Goal: Information Seeking & Learning: Learn about a topic

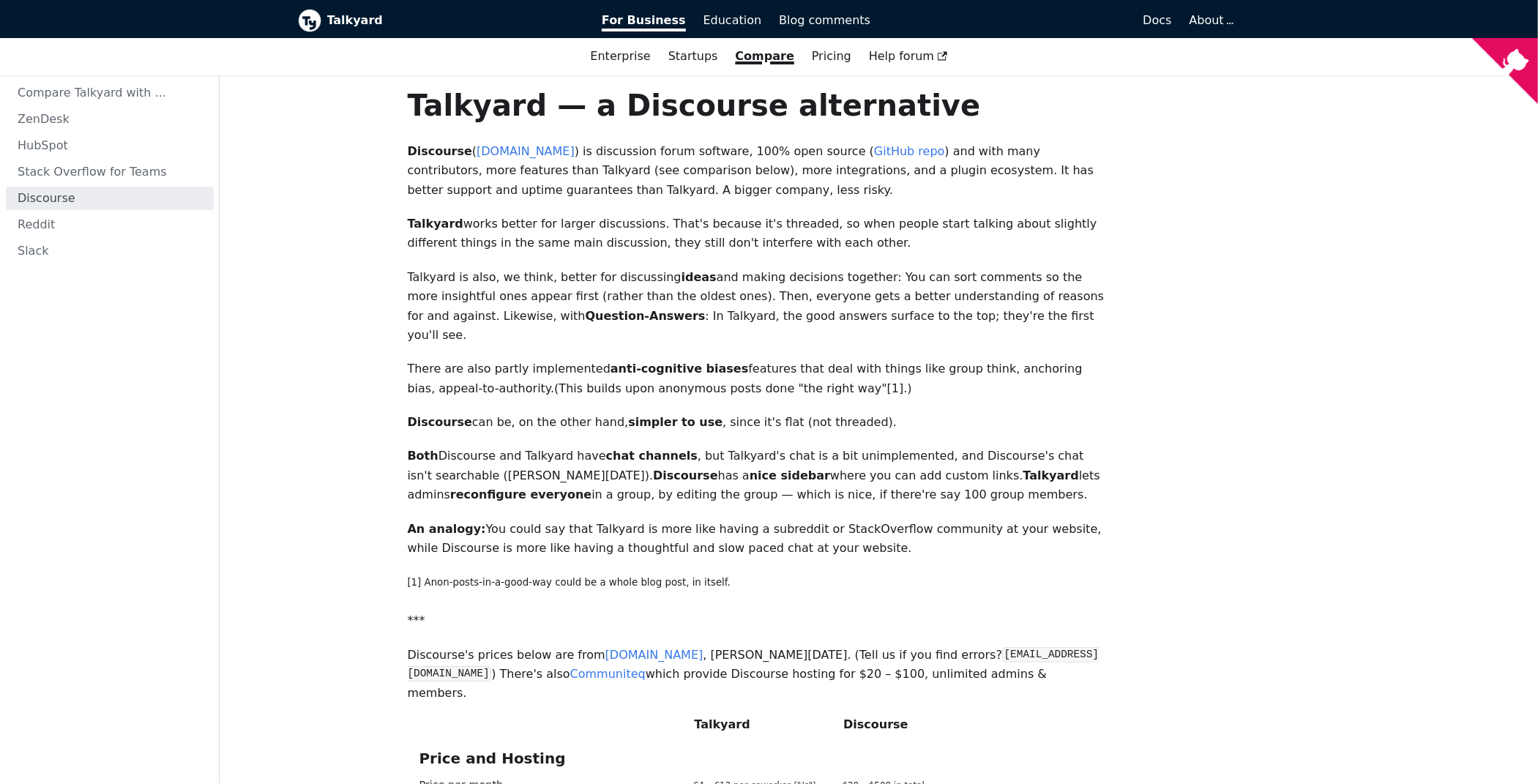
click at [429, 151] on strong "Discourse" at bounding box center [440, 151] width 64 height 14
click at [469, 177] on p "Discourse ( www.discourse.org ) is discussion forum software, 100% open source …" at bounding box center [758, 171] width 701 height 58
click at [481, 178] on p "Discourse ( www.discourse.org ) is discussion forum software, 100% open source …" at bounding box center [758, 171] width 701 height 58
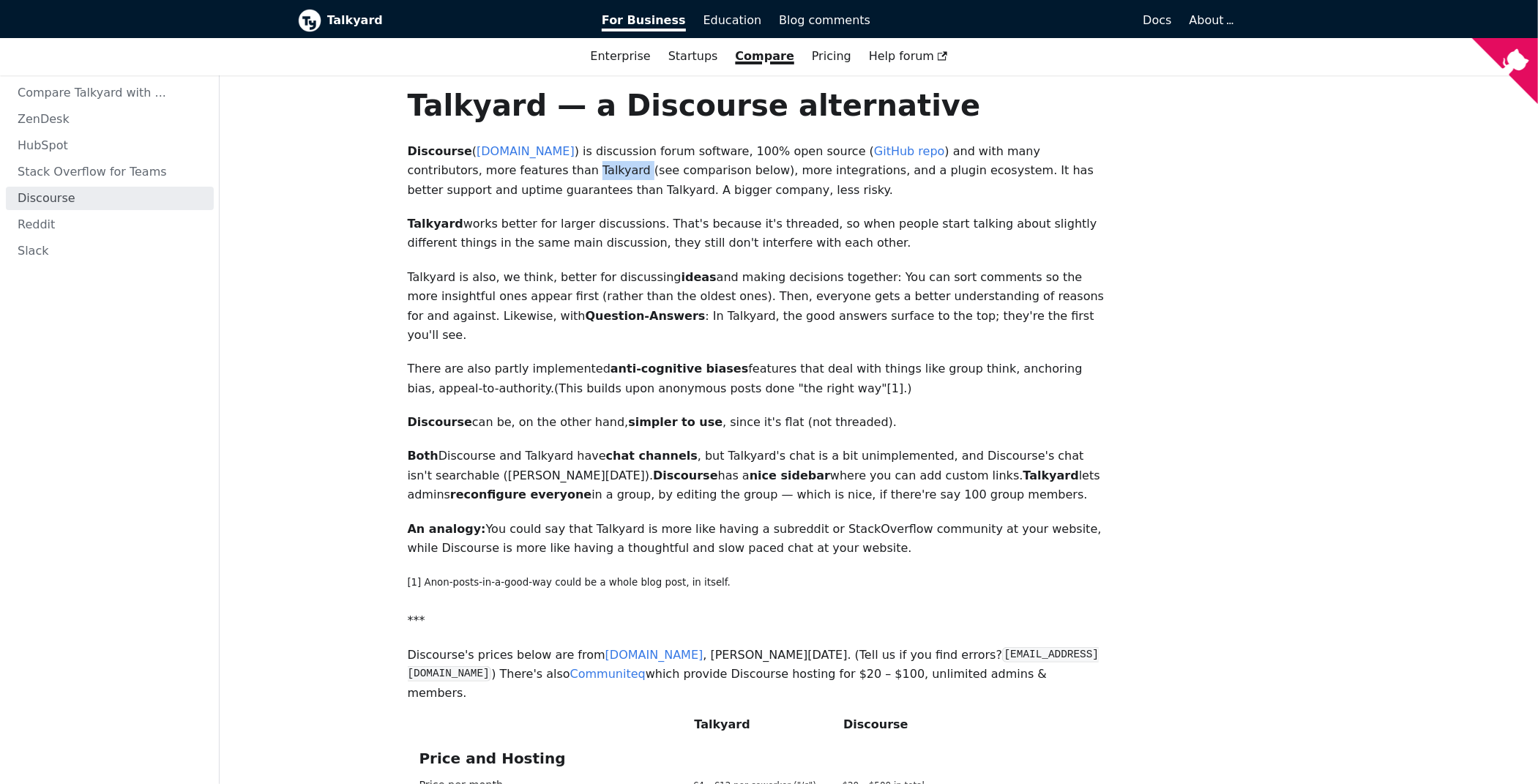
click at [481, 178] on p "Discourse ( www.discourse.org ) is discussion forum software, 100% open source …" at bounding box center [758, 171] width 701 height 58
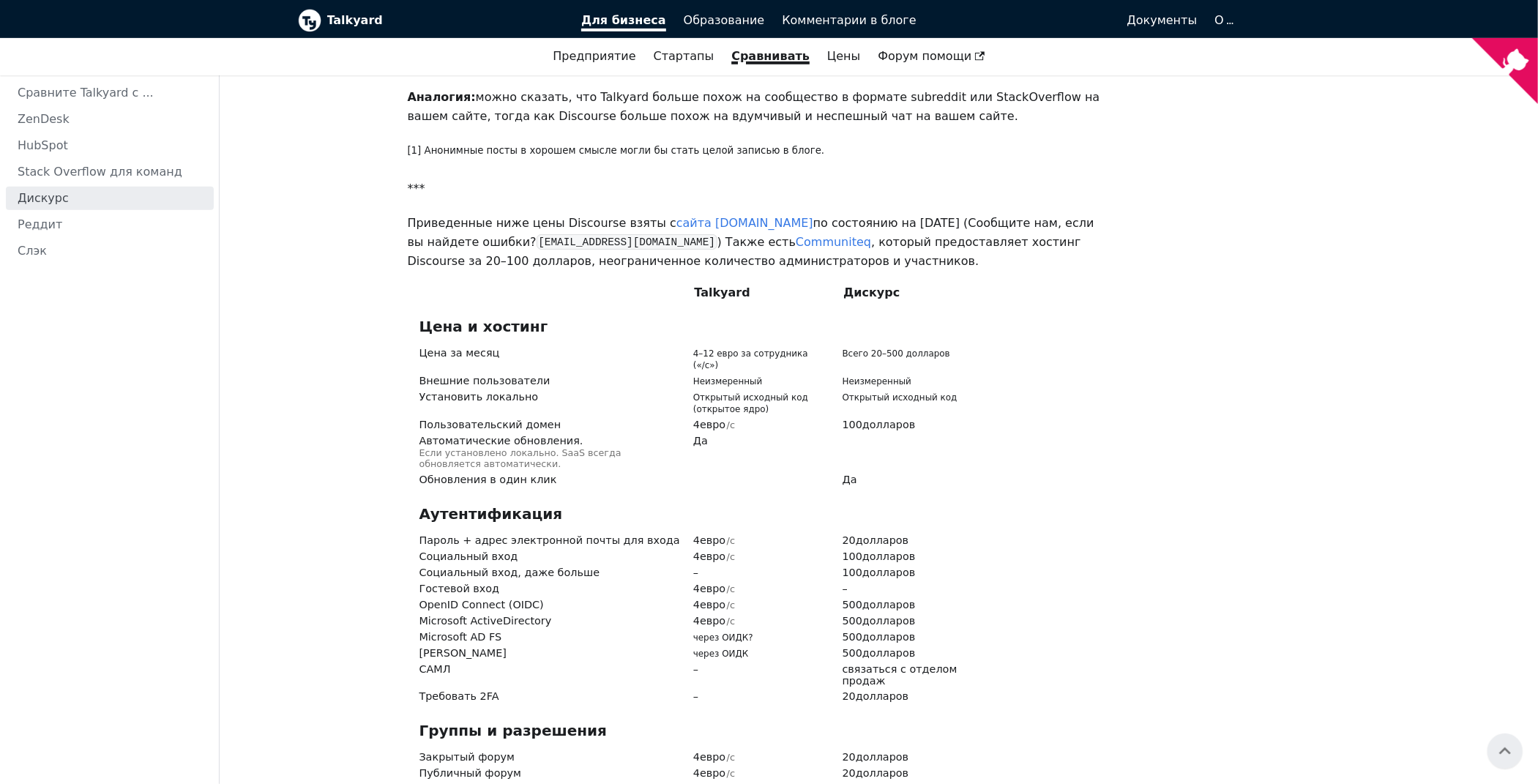
scroll to position [512, 0]
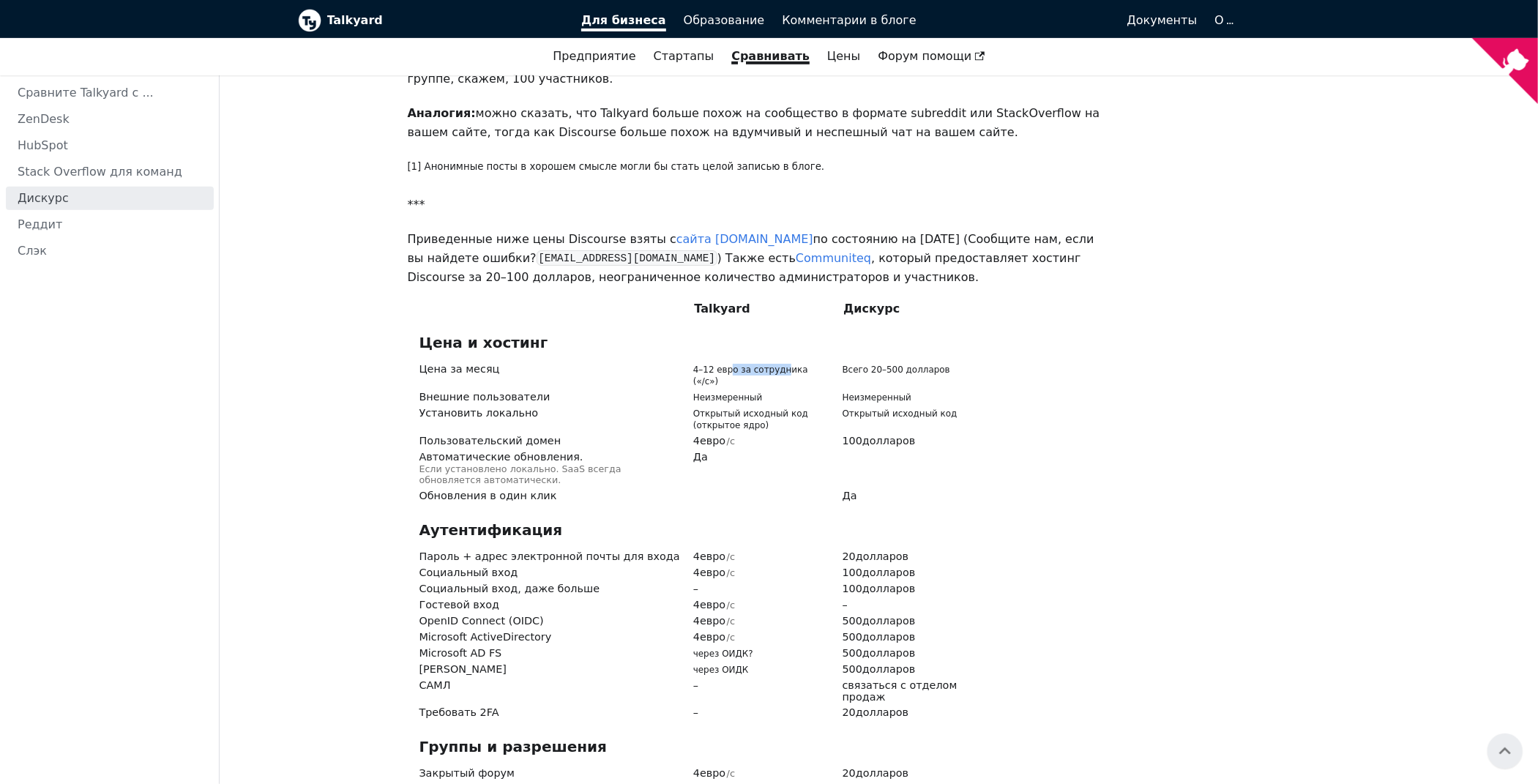
drag, startPoint x: 729, startPoint y: 331, endPoint x: 780, endPoint y: 333, distance: 51.0
click at [780, 364] on font "4–12 евро за сотрудника («/c»)" at bounding box center [750, 375] width 115 height 22
click at [634, 435] on span "Пользовательский домен" at bounding box center [551, 441] width 264 height 12
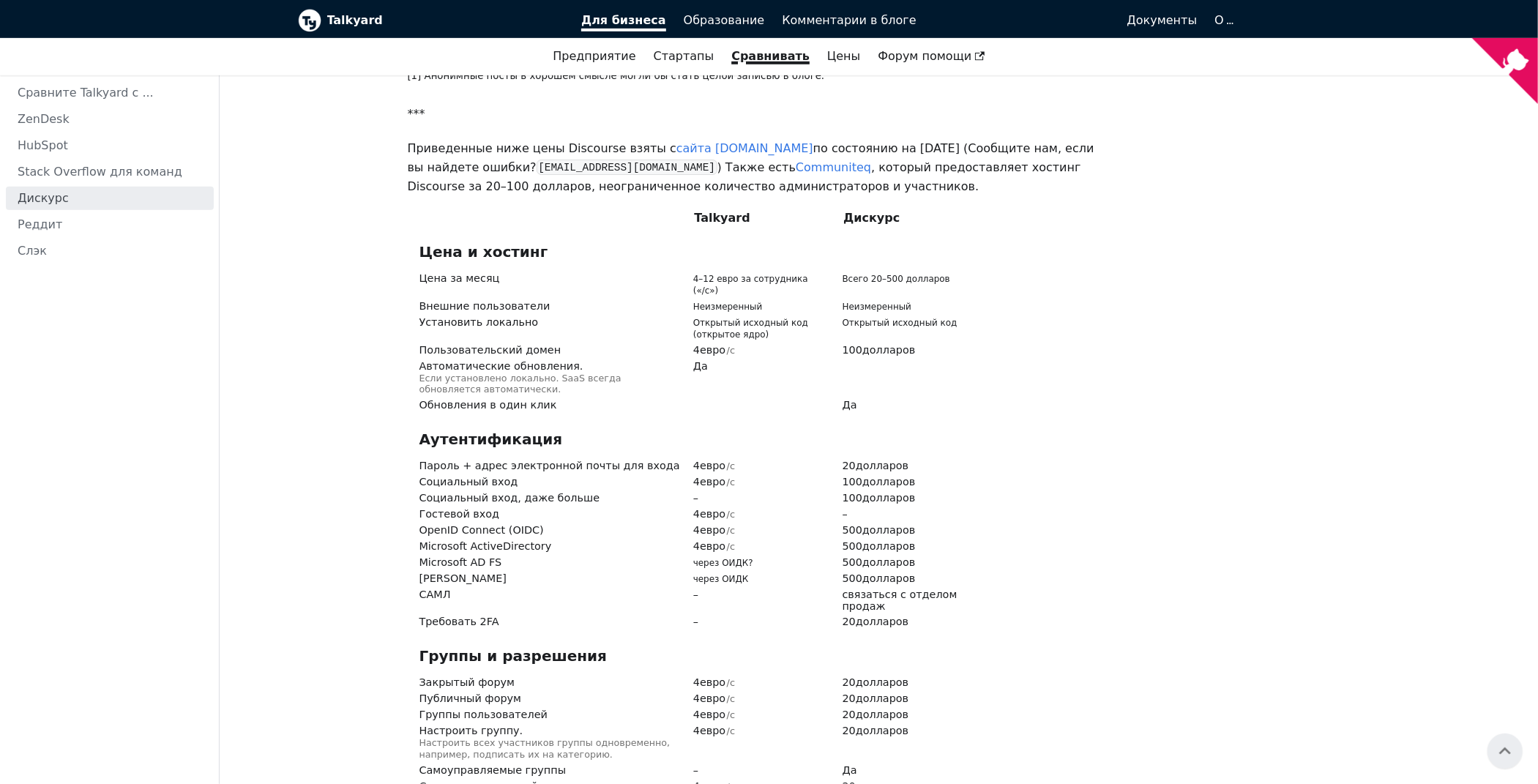
scroll to position [585, 0]
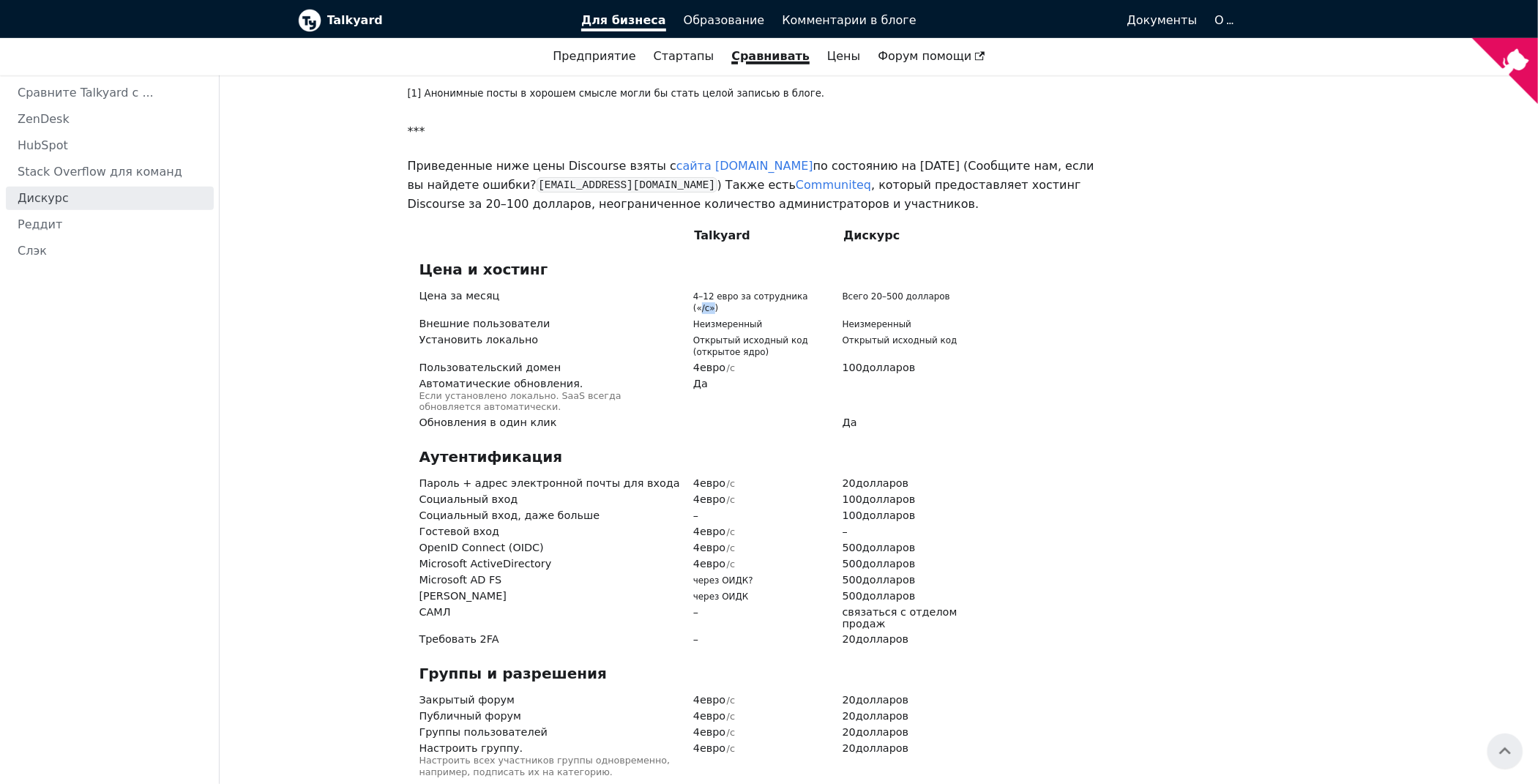
drag, startPoint x: 811, startPoint y: 264, endPoint x: 801, endPoint y: 264, distance: 10.0
click at [801, 291] on font "4–12 евро за сотрудника («/c»)" at bounding box center [750, 302] width 115 height 22
click at [970, 448] on h3 "Аутентификация" at bounding box center [758, 457] width 678 height 18
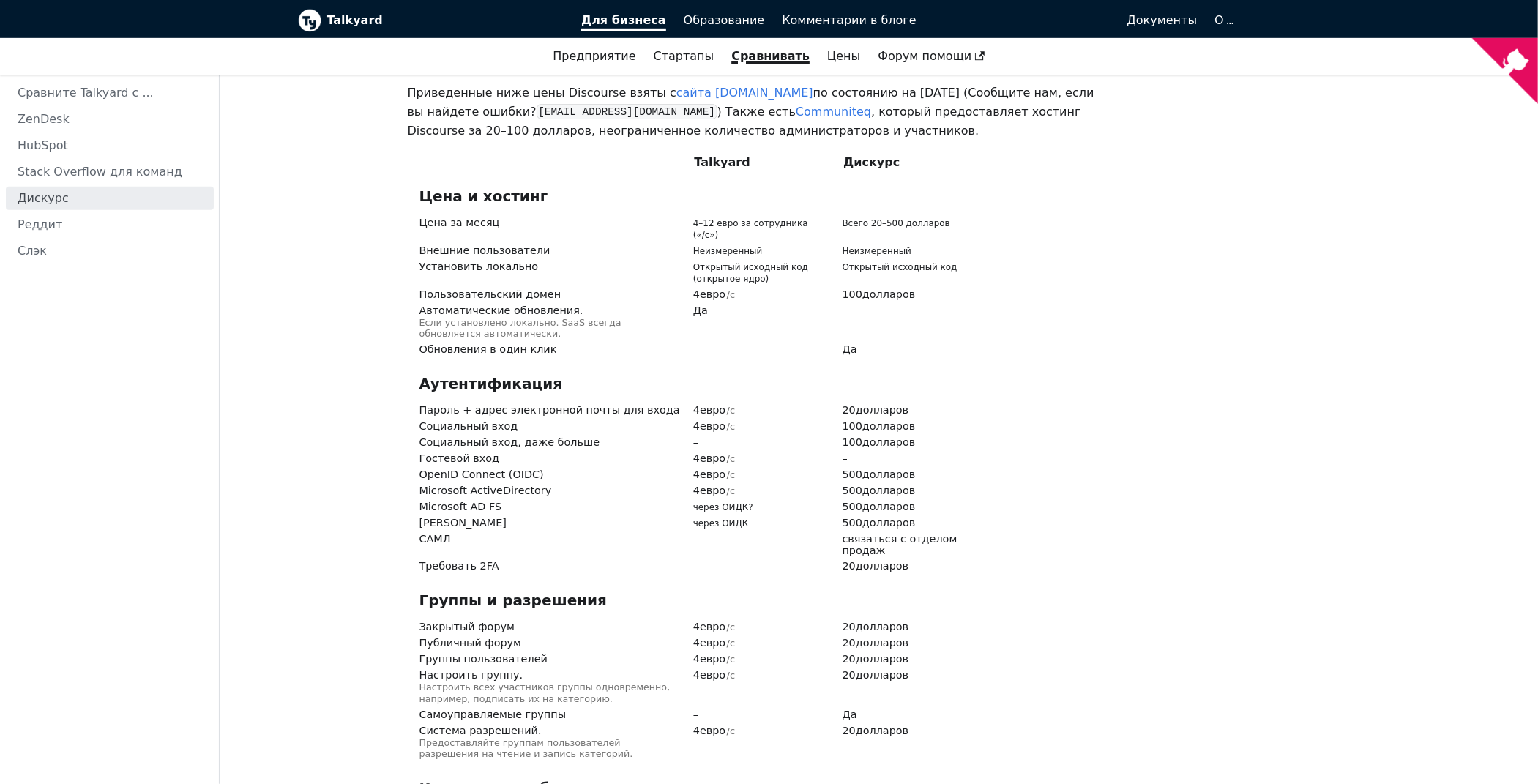
scroll to position [2329, 0]
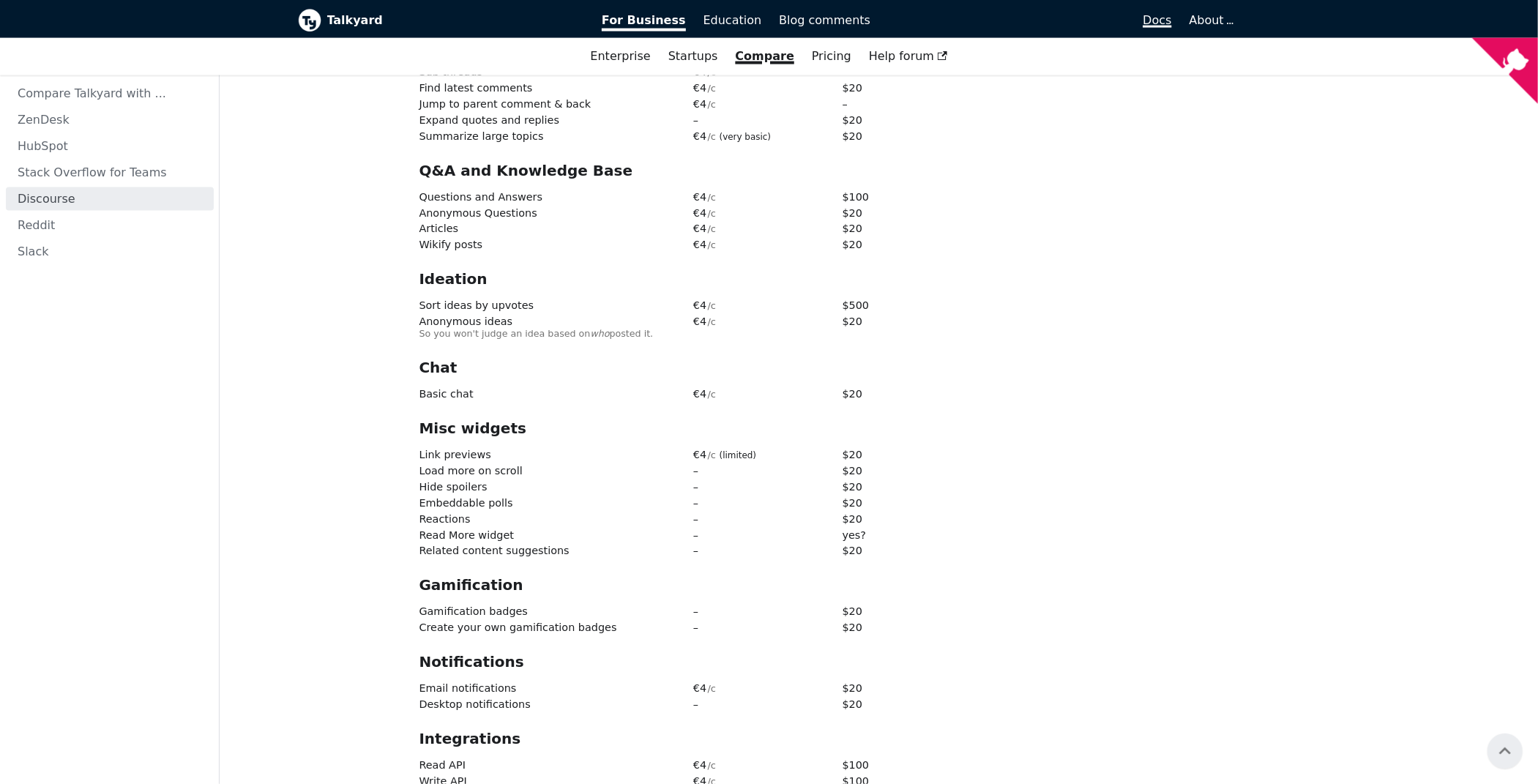
scroll to position [0, 0]
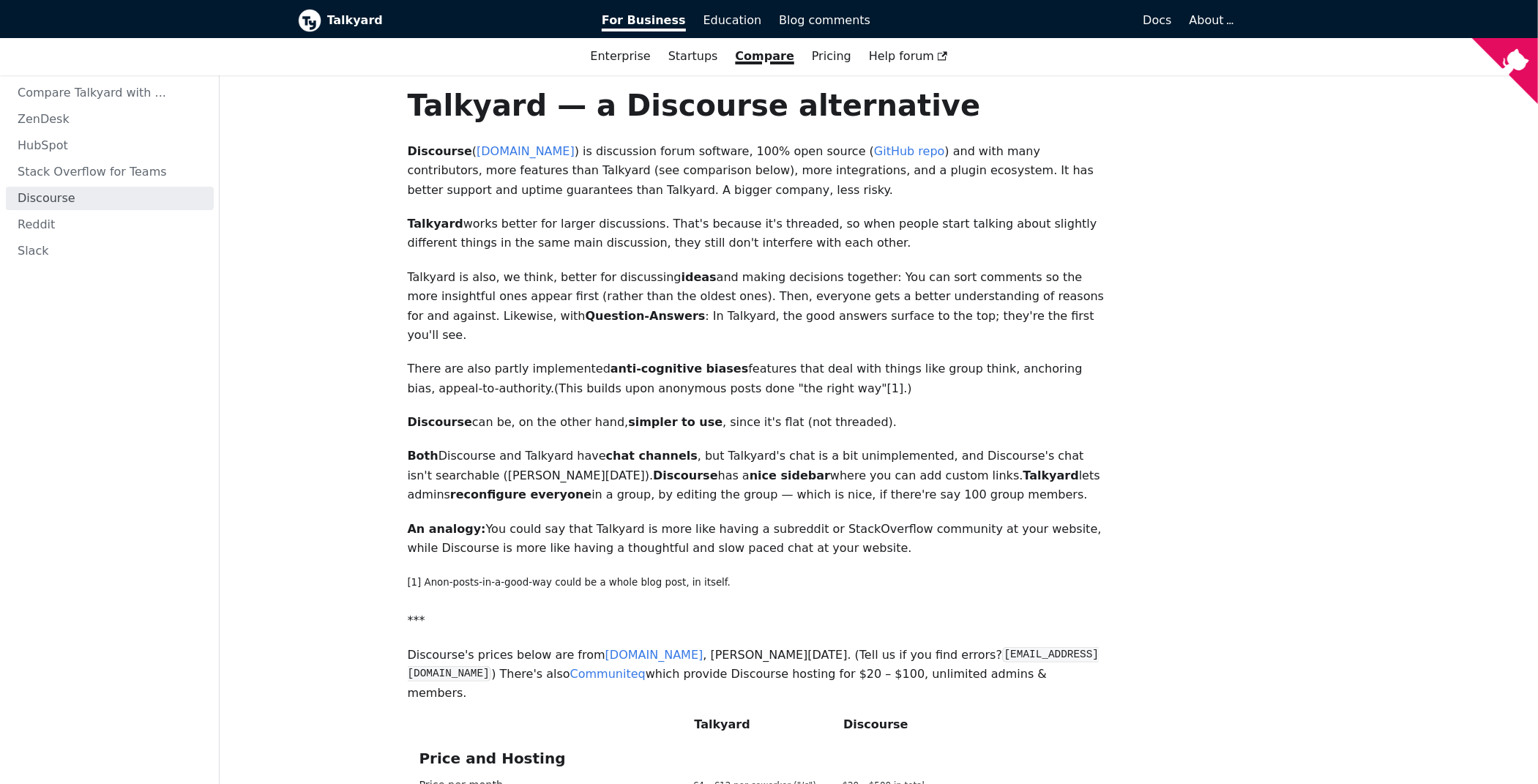
click at [436, 106] on h1 "Talkyard — a Discourse alternative" at bounding box center [758, 106] width 701 height 37
copy h1 "Talkyard"
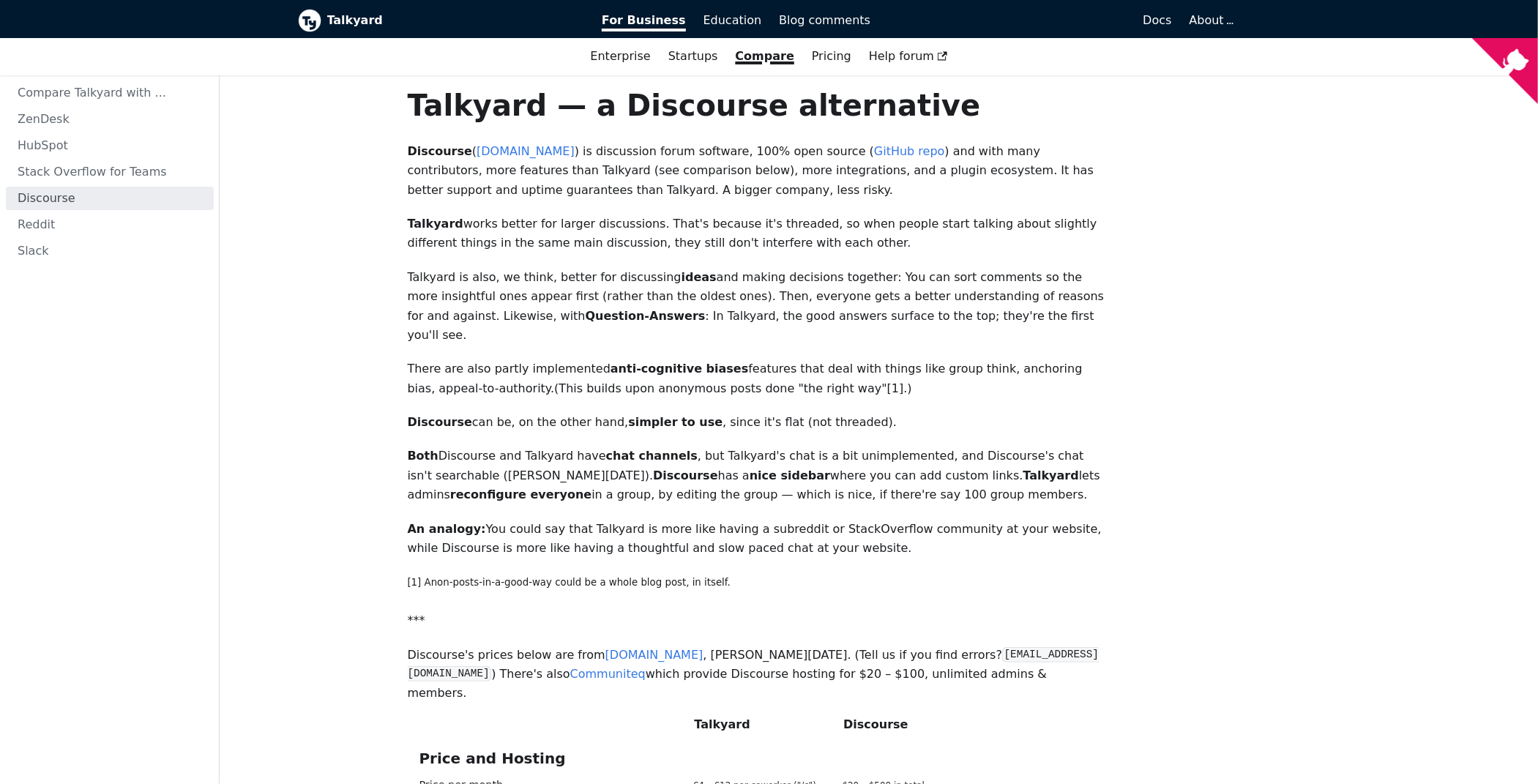
click at [762, 315] on p "Talkyard is also, we think, better for discussing ideas and making decisions to…" at bounding box center [758, 306] width 701 height 78
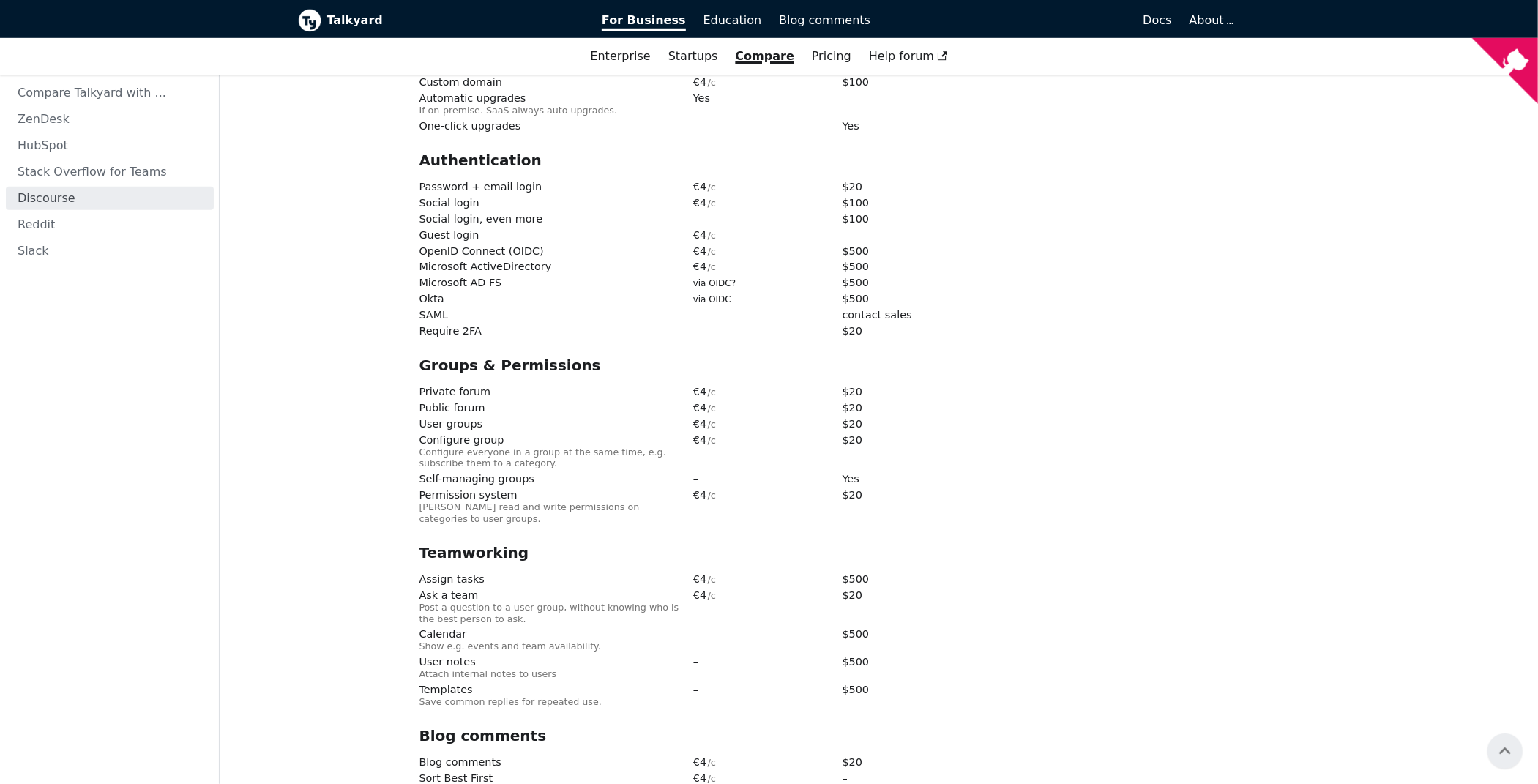
scroll to position [731, 0]
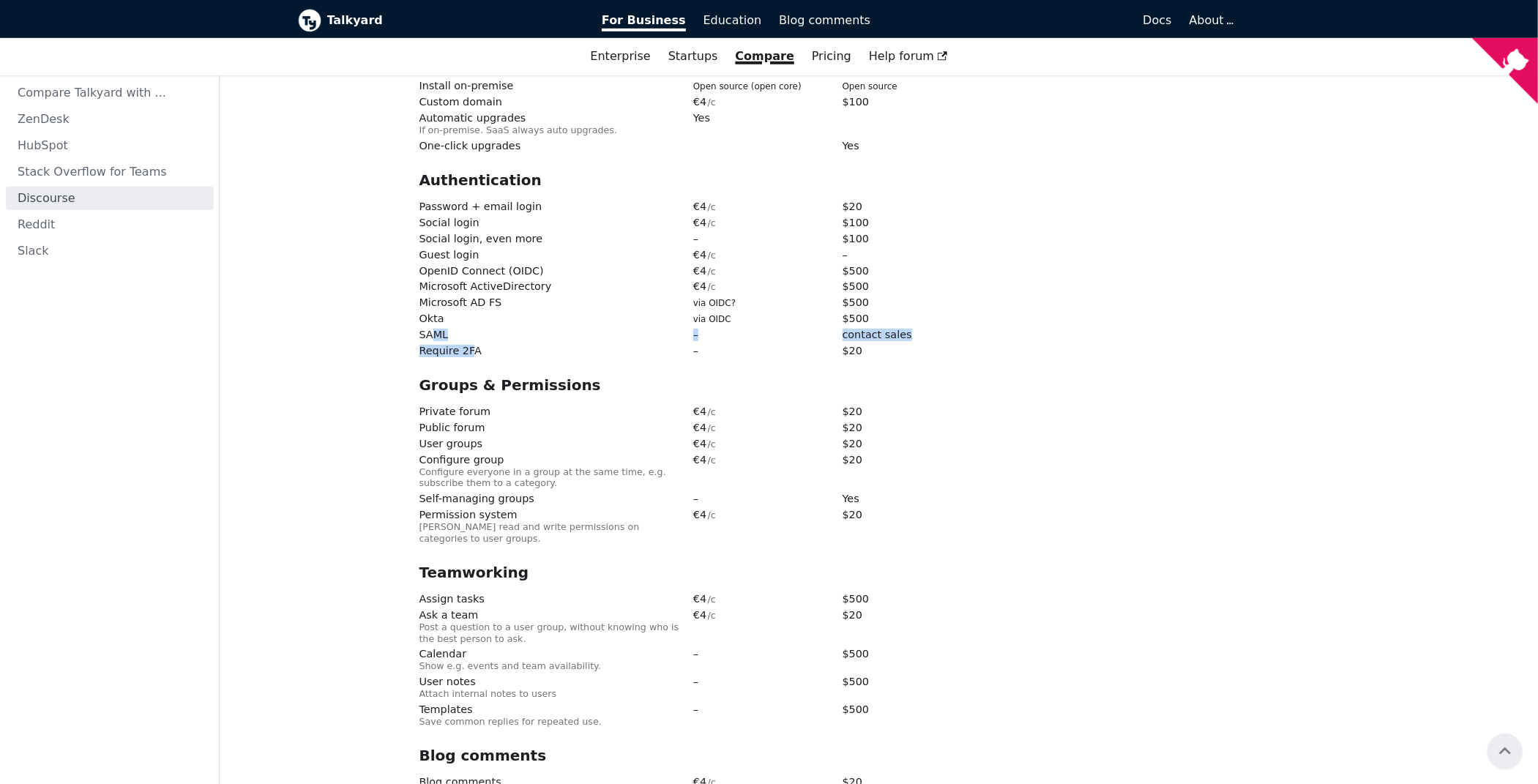
drag, startPoint x: 468, startPoint y: 315, endPoint x: 429, endPoint y: 298, distance: 42.5
click at [429, 298] on div "Authentication Password + email login € 4 /c $ 20 Social login € 4 /c $ 100 Soc…" at bounding box center [758, 266] width 678 height 190
click at [503, 297] on span "Microsoft AD FS" at bounding box center [551, 303] width 264 height 12
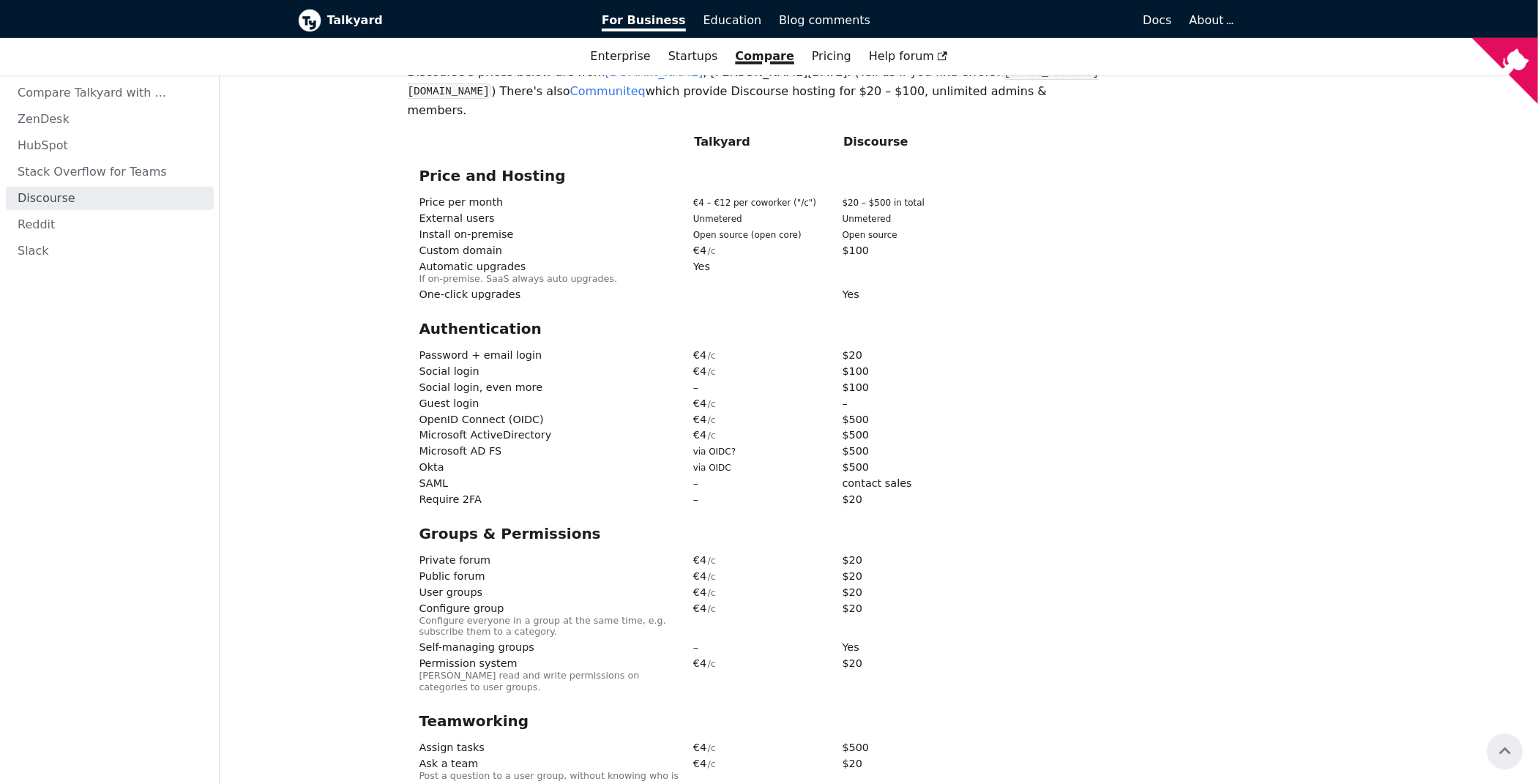
scroll to position [512, 0]
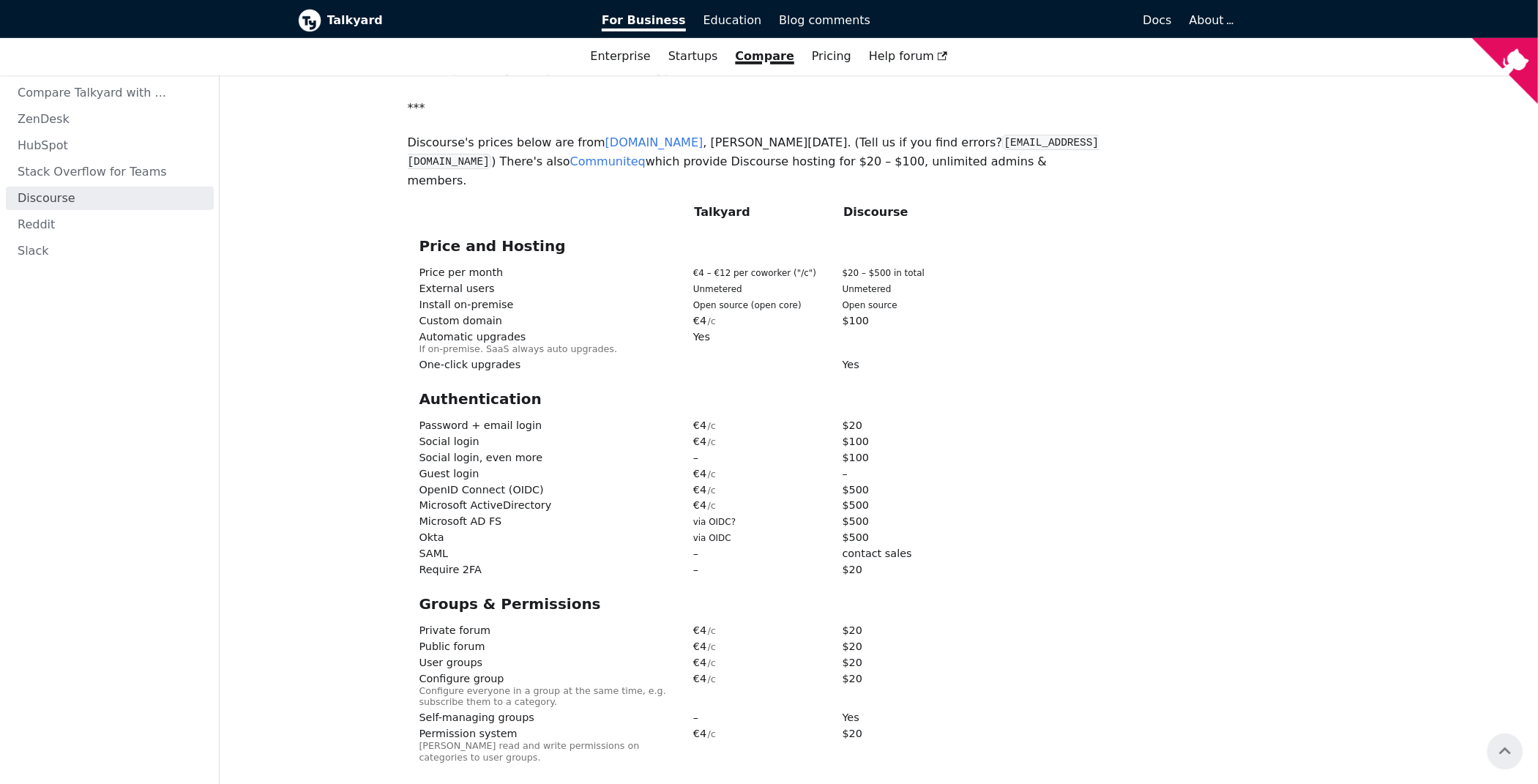
click at [330, 24] on b "Talkyard" at bounding box center [455, 21] width 255 height 19
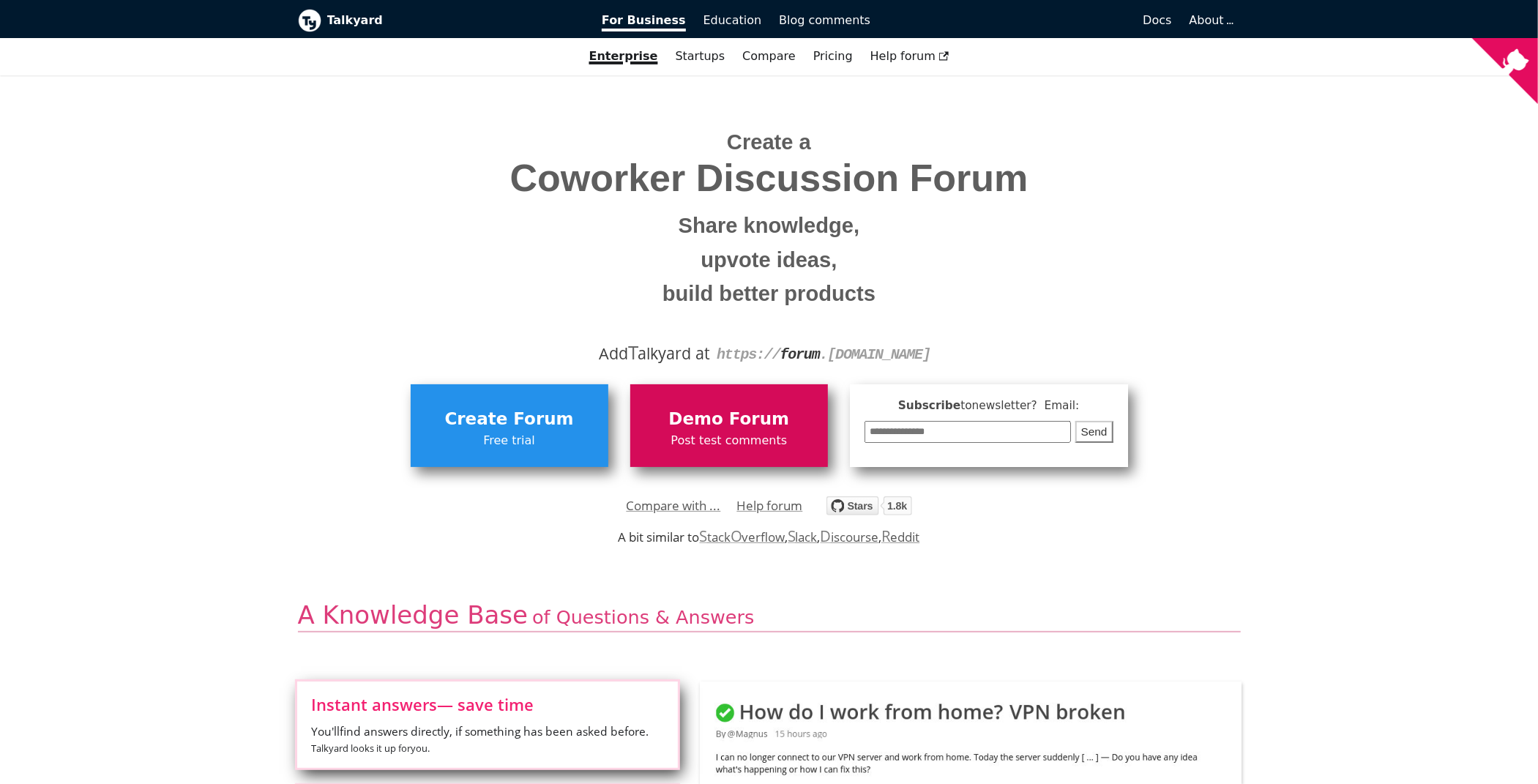
click at [733, 415] on span "Demo Forum" at bounding box center [729, 420] width 183 height 28
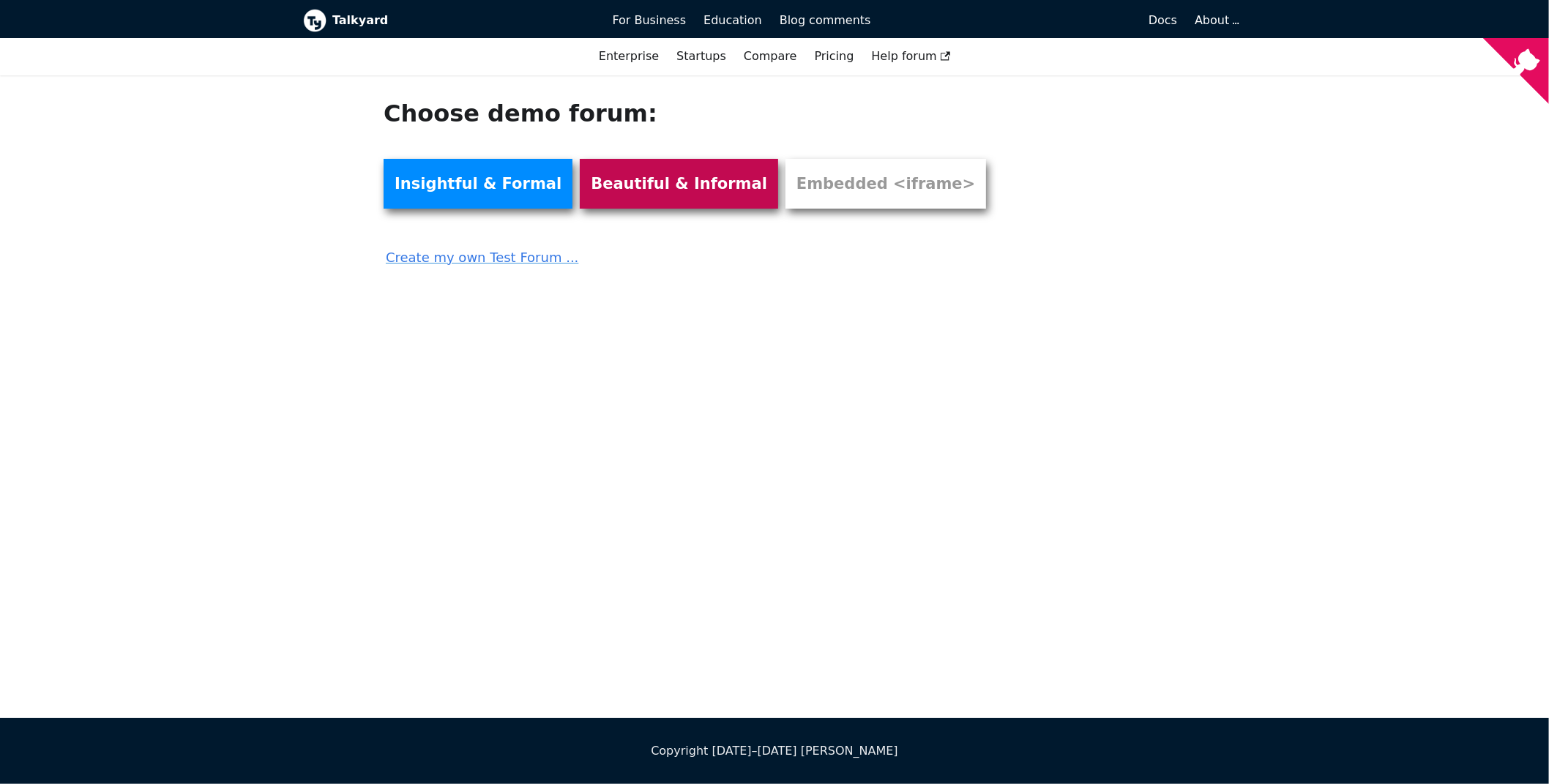
click at [604, 172] on link "Beautiful & Informal" at bounding box center [678, 183] width 198 height 50
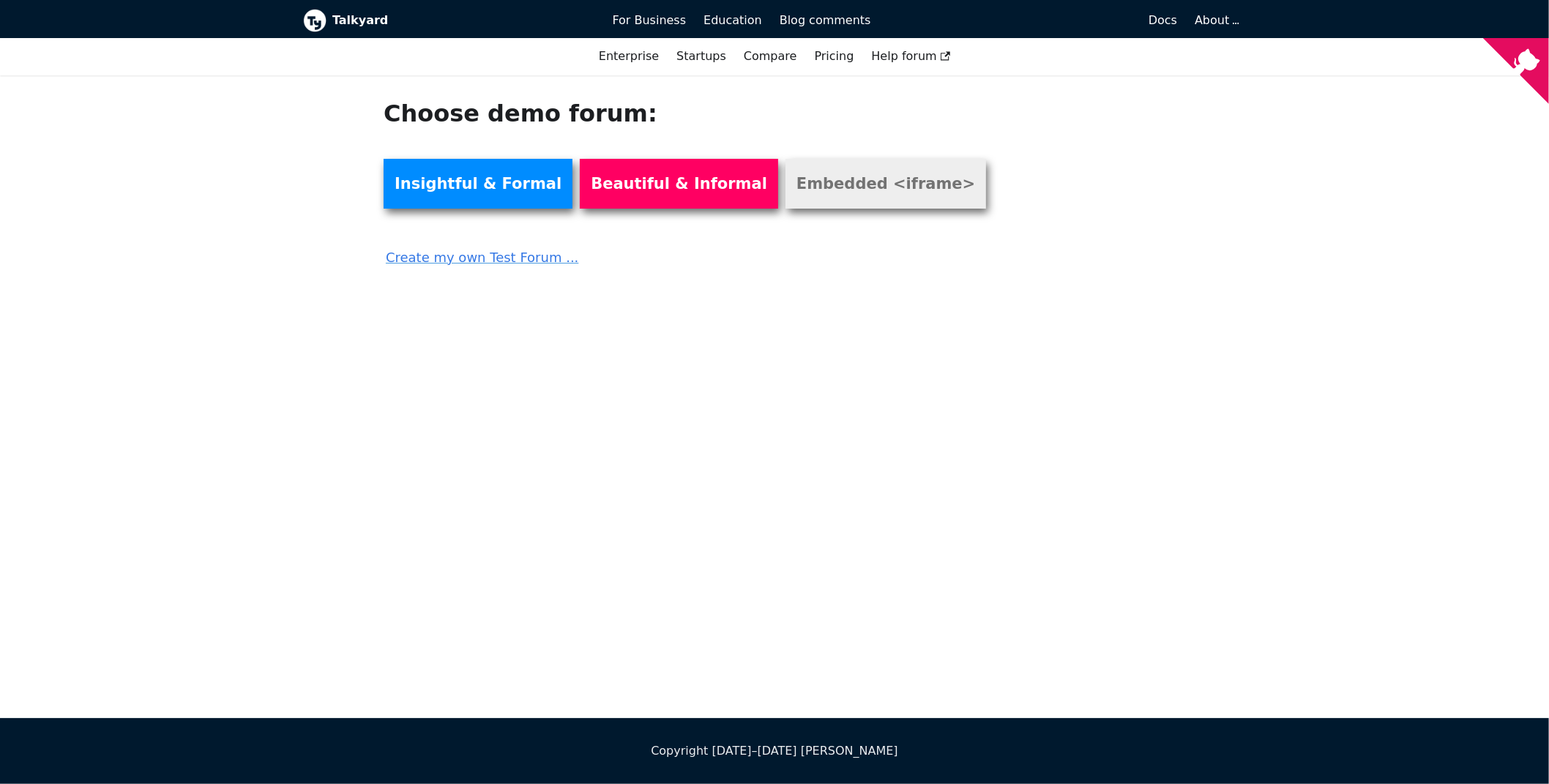
click at [826, 183] on link "Embedded <iframe>" at bounding box center [885, 183] width 200 height 50
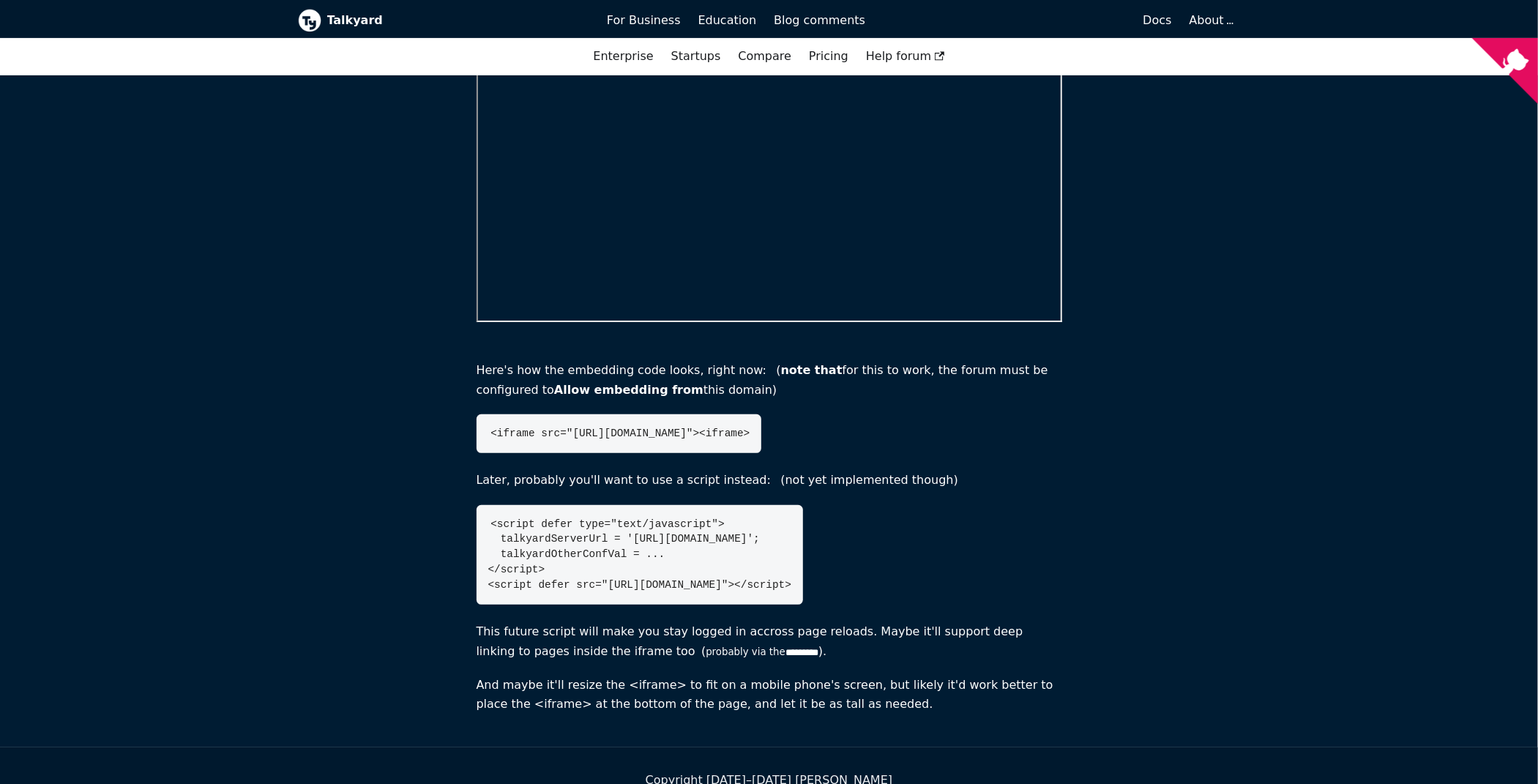
scroll to position [443, 0]
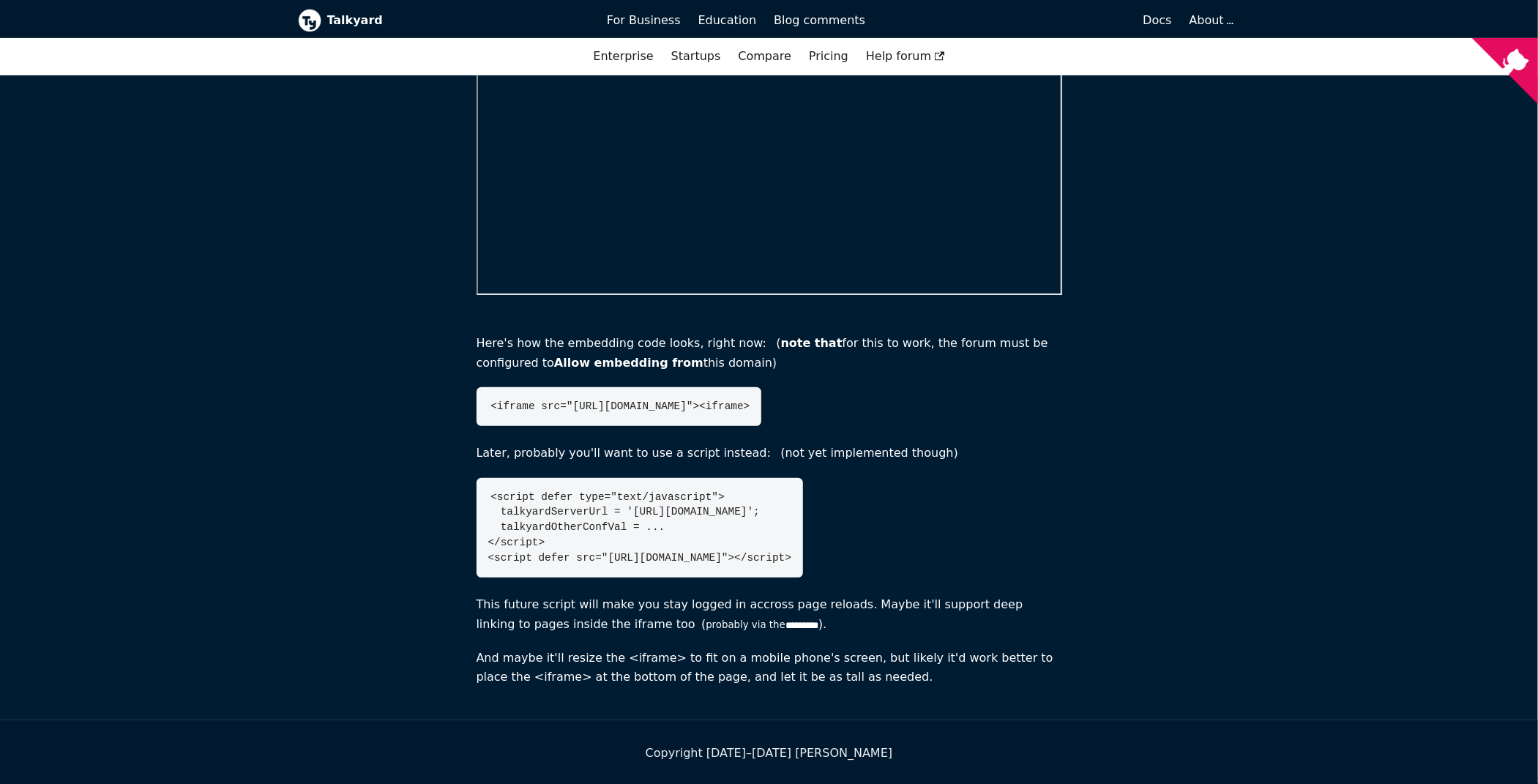
click at [710, 520] on pre "<script defer type="text/javascript"> talkyardServerUrl = 'https://forum.exampl…" at bounding box center [640, 528] width 327 height 100
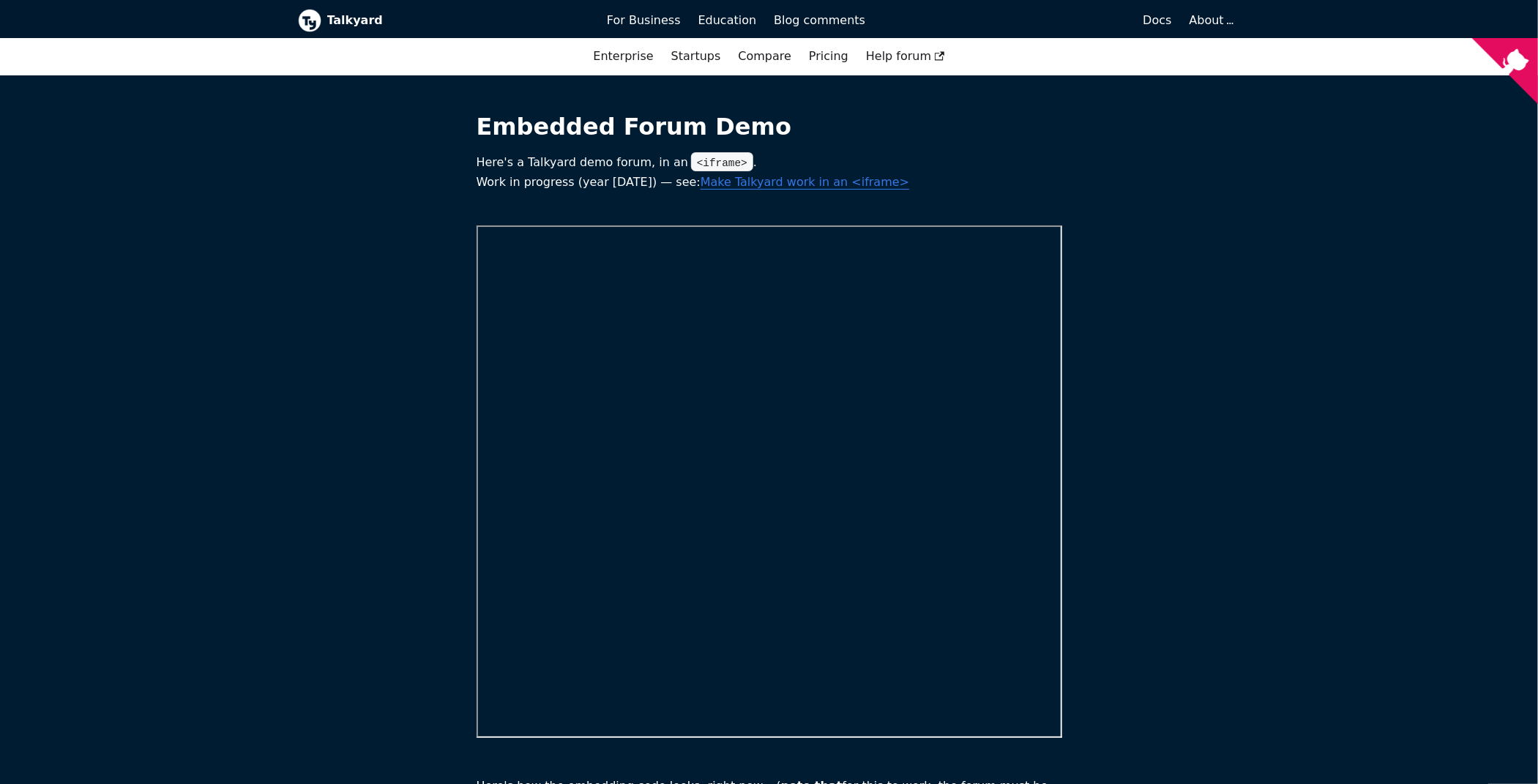
click at [763, 182] on link "Make Talkyard work in an <iframe>" at bounding box center [805, 182] width 208 height 14
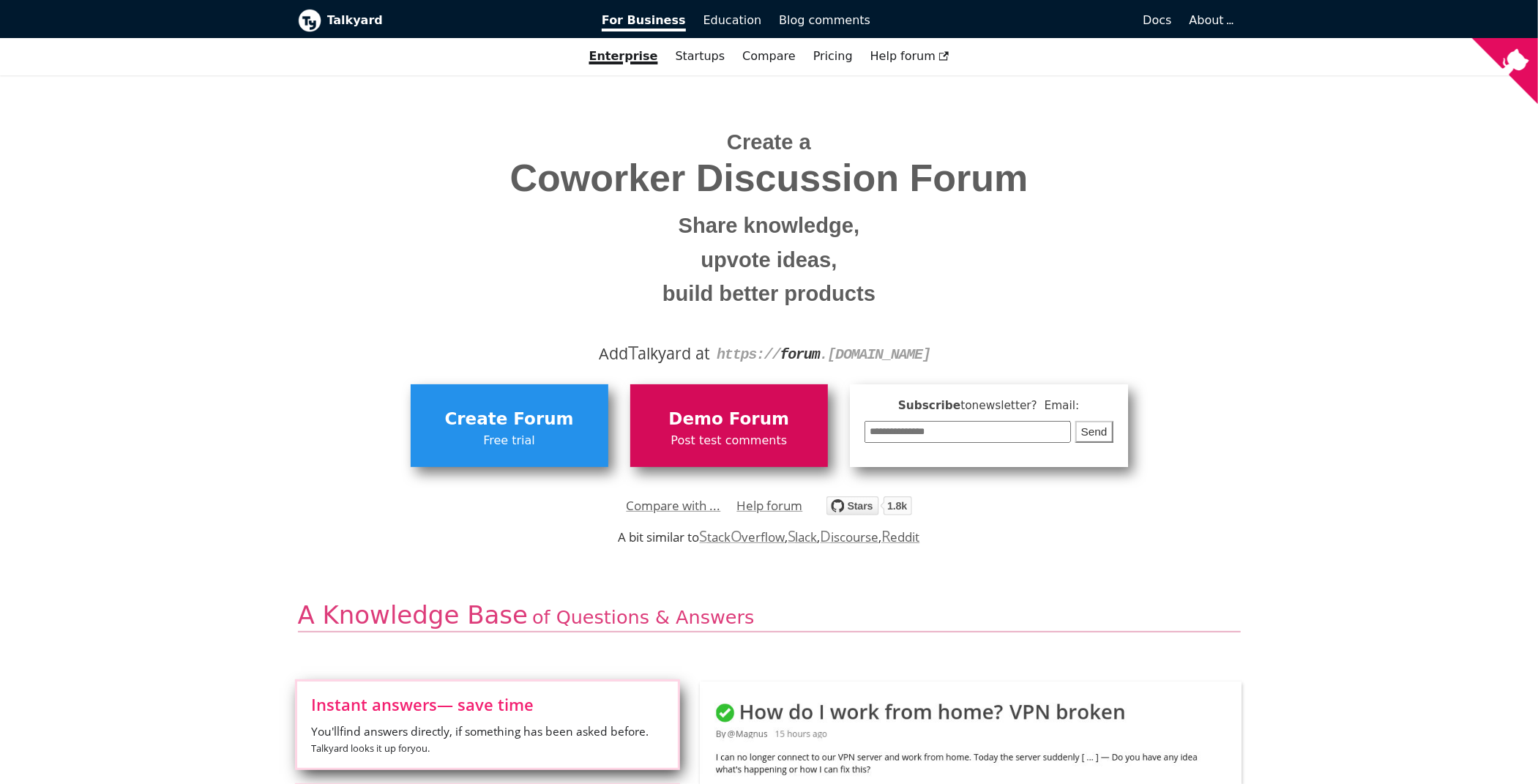
click at [682, 417] on span "Demo Forum" at bounding box center [729, 420] width 183 height 28
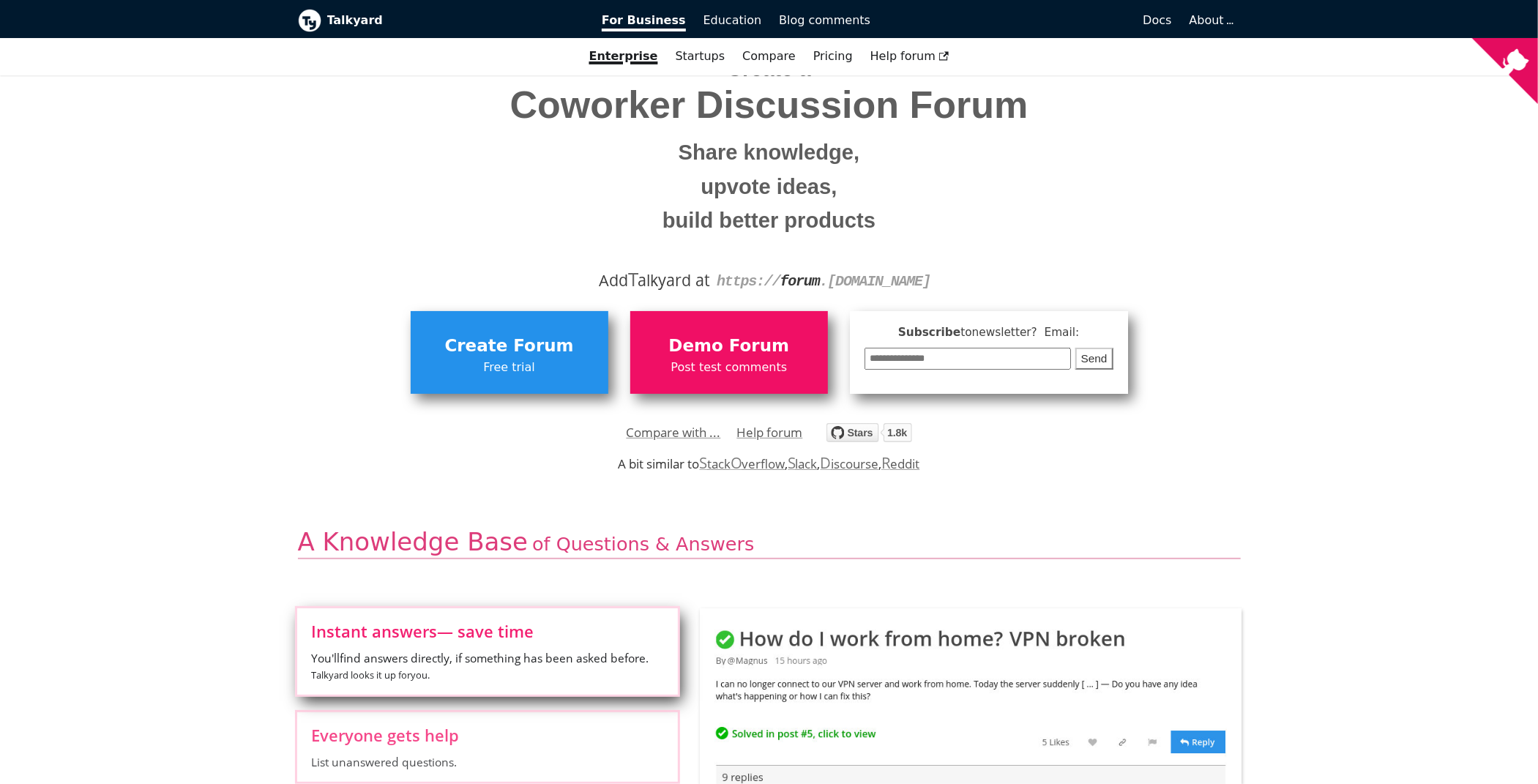
scroll to position [146, 0]
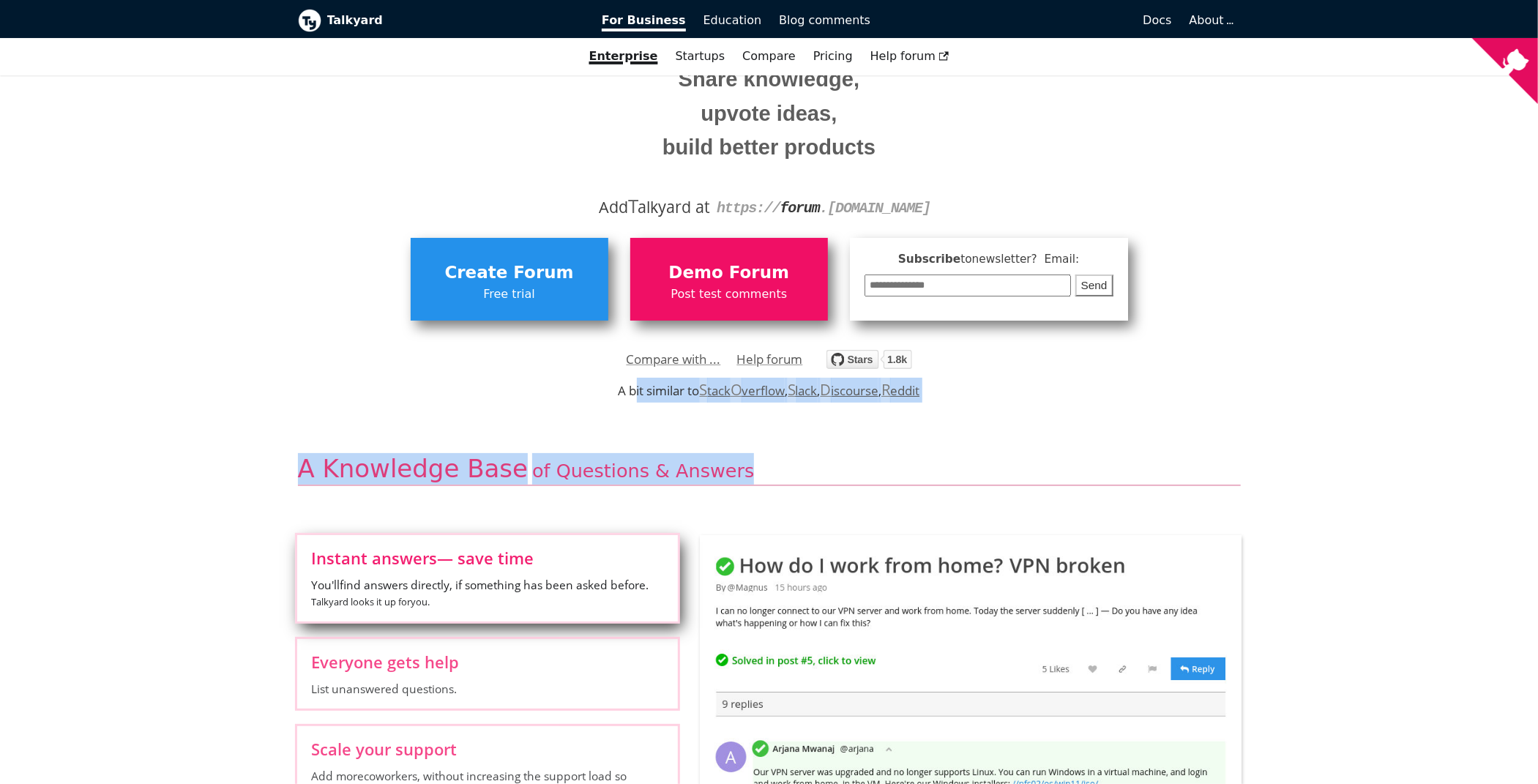
drag, startPoint x: 615, startPoint y: 389, endPoint x: 945, endPoint y: 402, distance: 330.3
click at [1111, 400] on div "A bit similar to   S tack O verflow ,   S lack ,   D iscourse ,   R eddit" at bounding box center [769, 390] width 1538 height 25
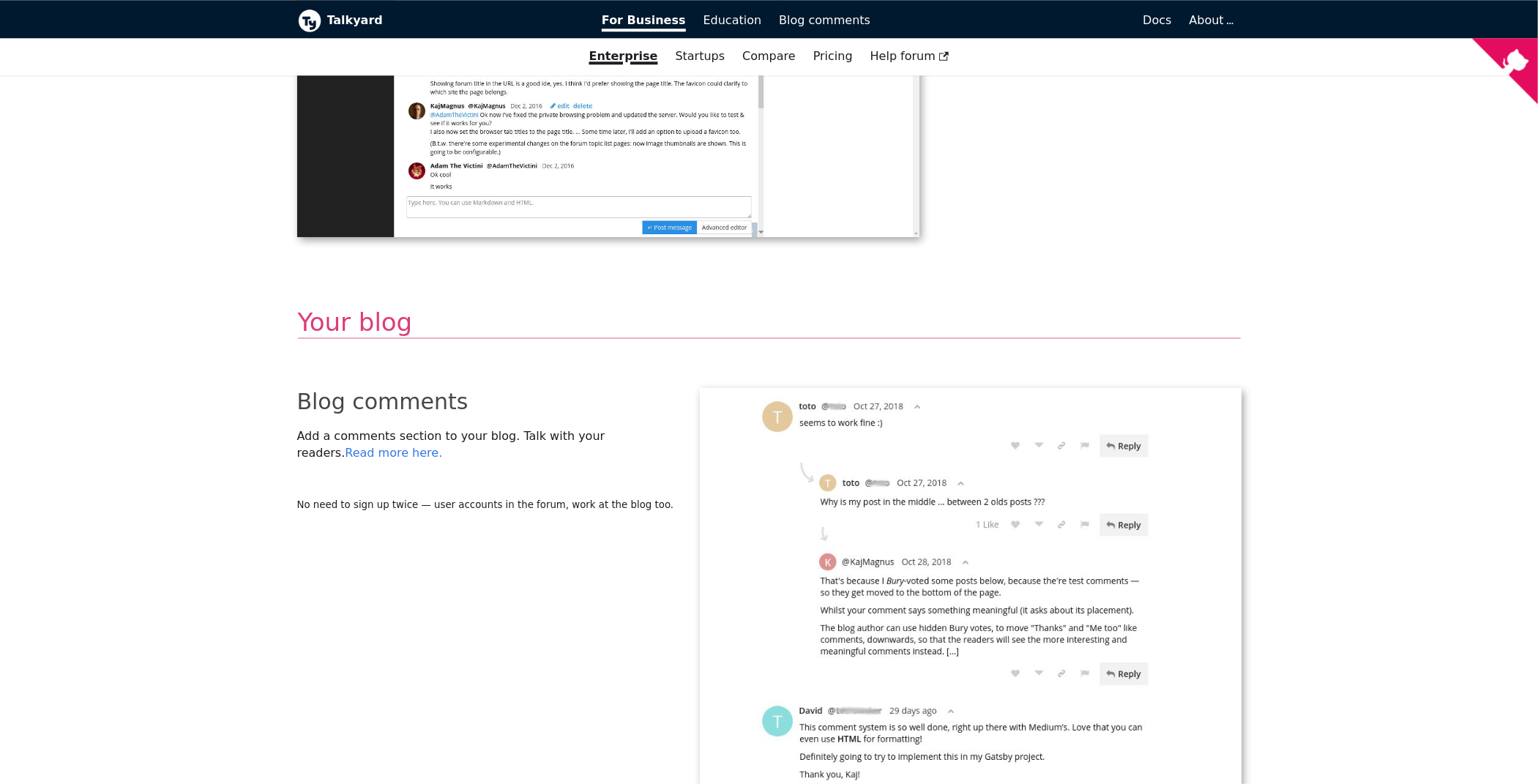
scroll to position [2926, 0]
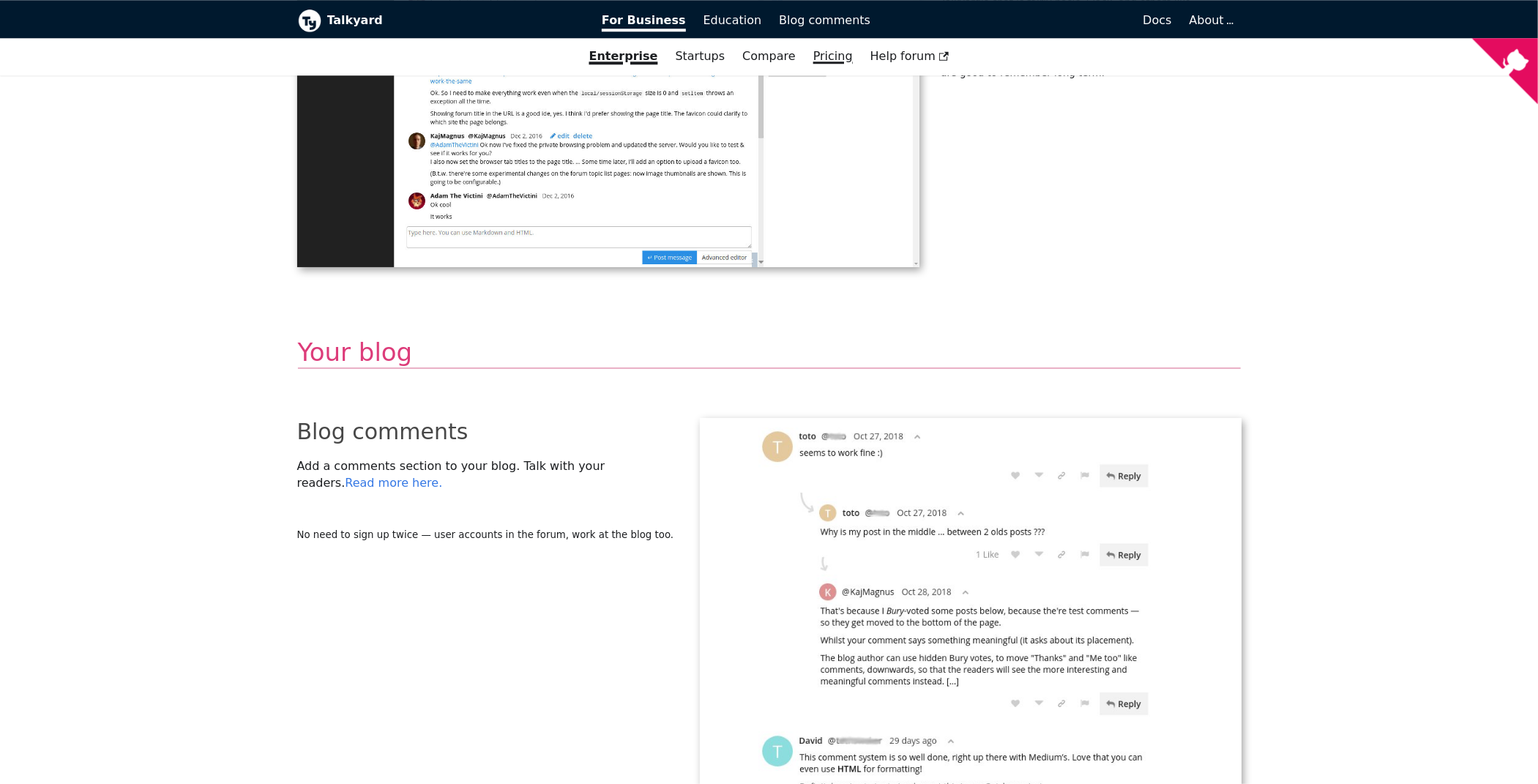
click at [820, 55] on link "Pricing" at bounding box center [832, 56] width 57 height 25
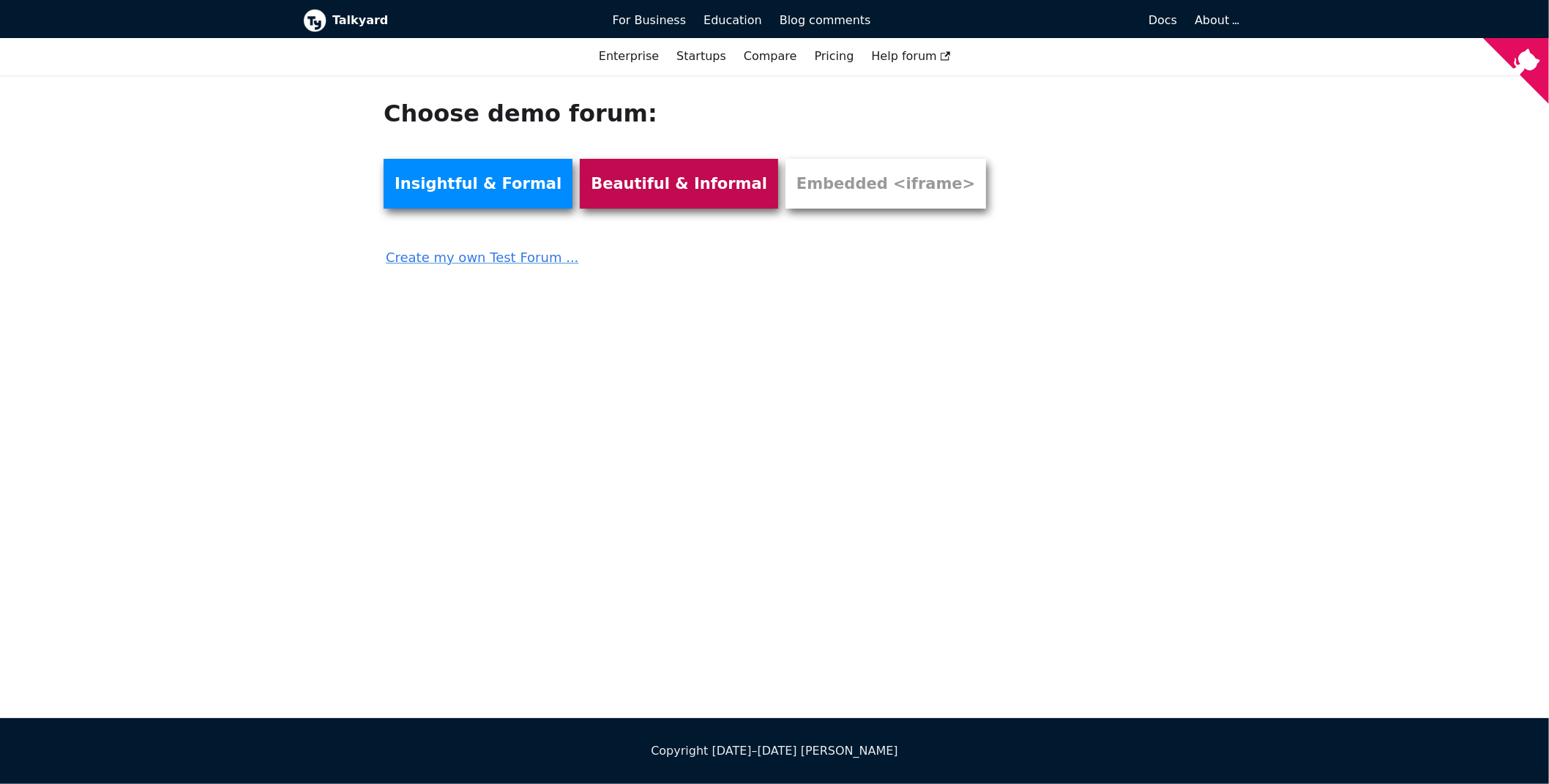
click at [604, 199] on link "Beautiful & Informal" at bounding box center [678, 183] width 198 height 50
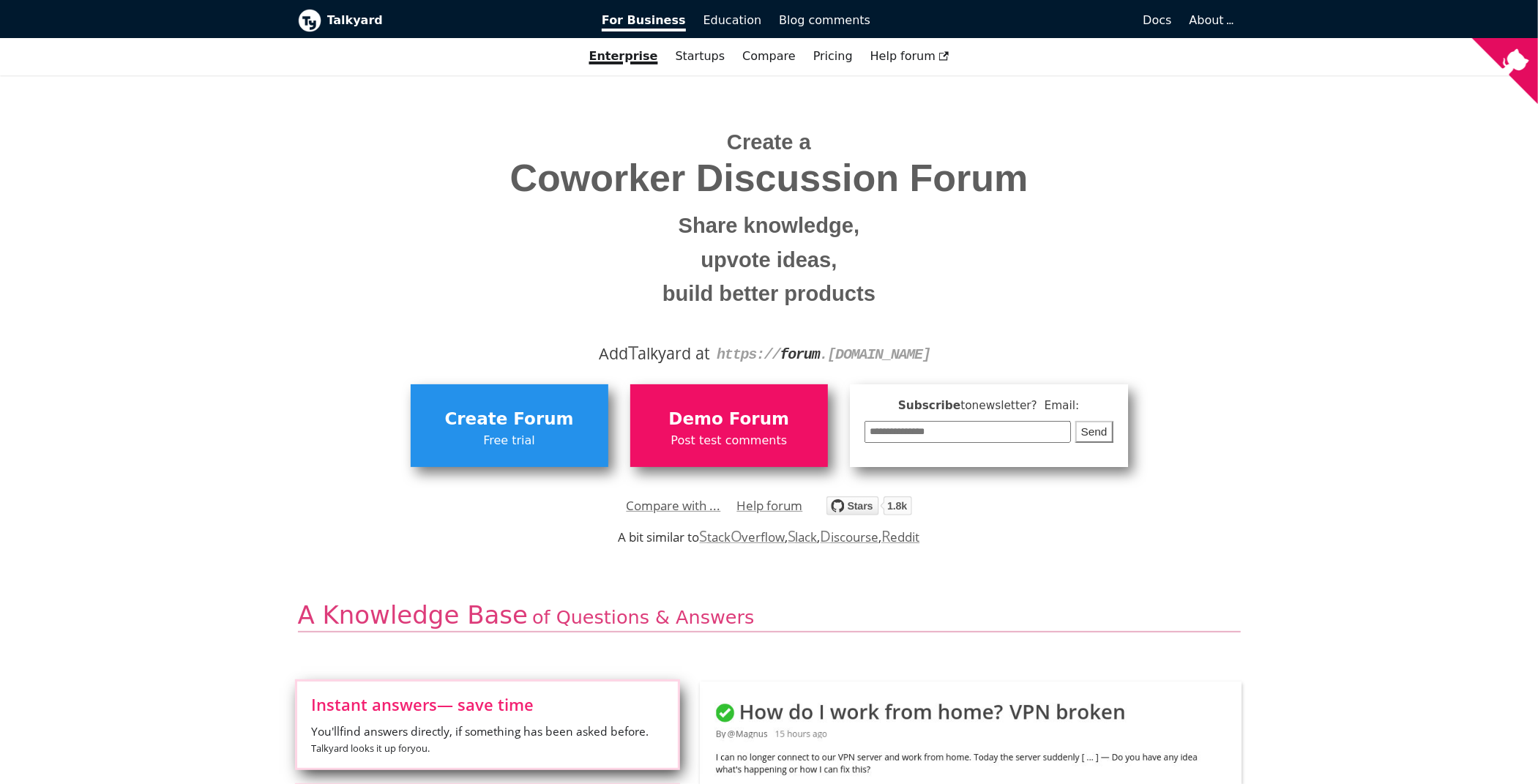
click at [975, 417] on form "**********" at bounding box center [989, 425] width 278 height 82
click at [687, 432] on span "Post test comments" at bounding box center [729, 440] width 183 height 19
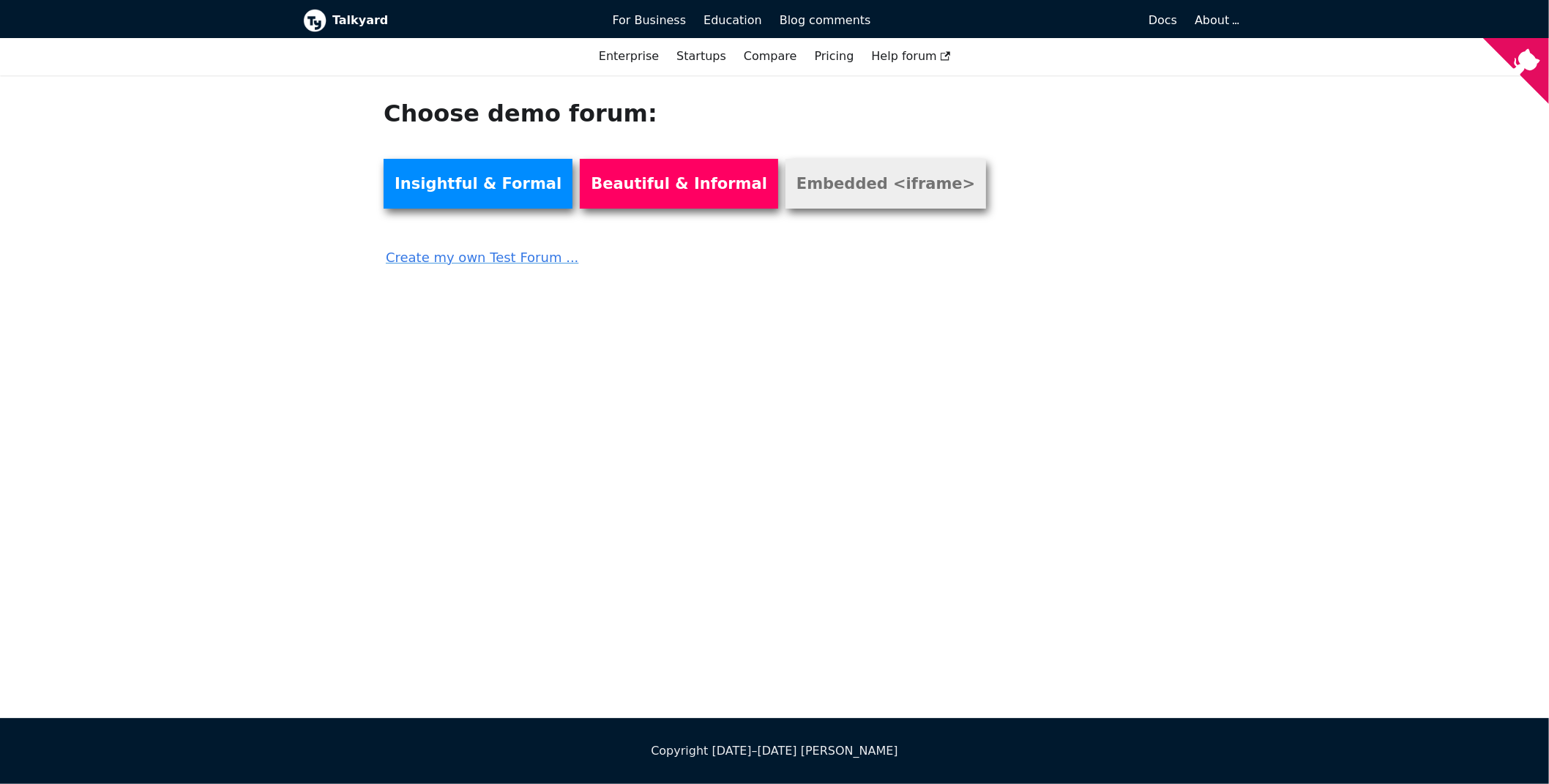
click at [827, 174] on link "Embedded <iframe>" at bounding box center [885, 183] width 200 height 50
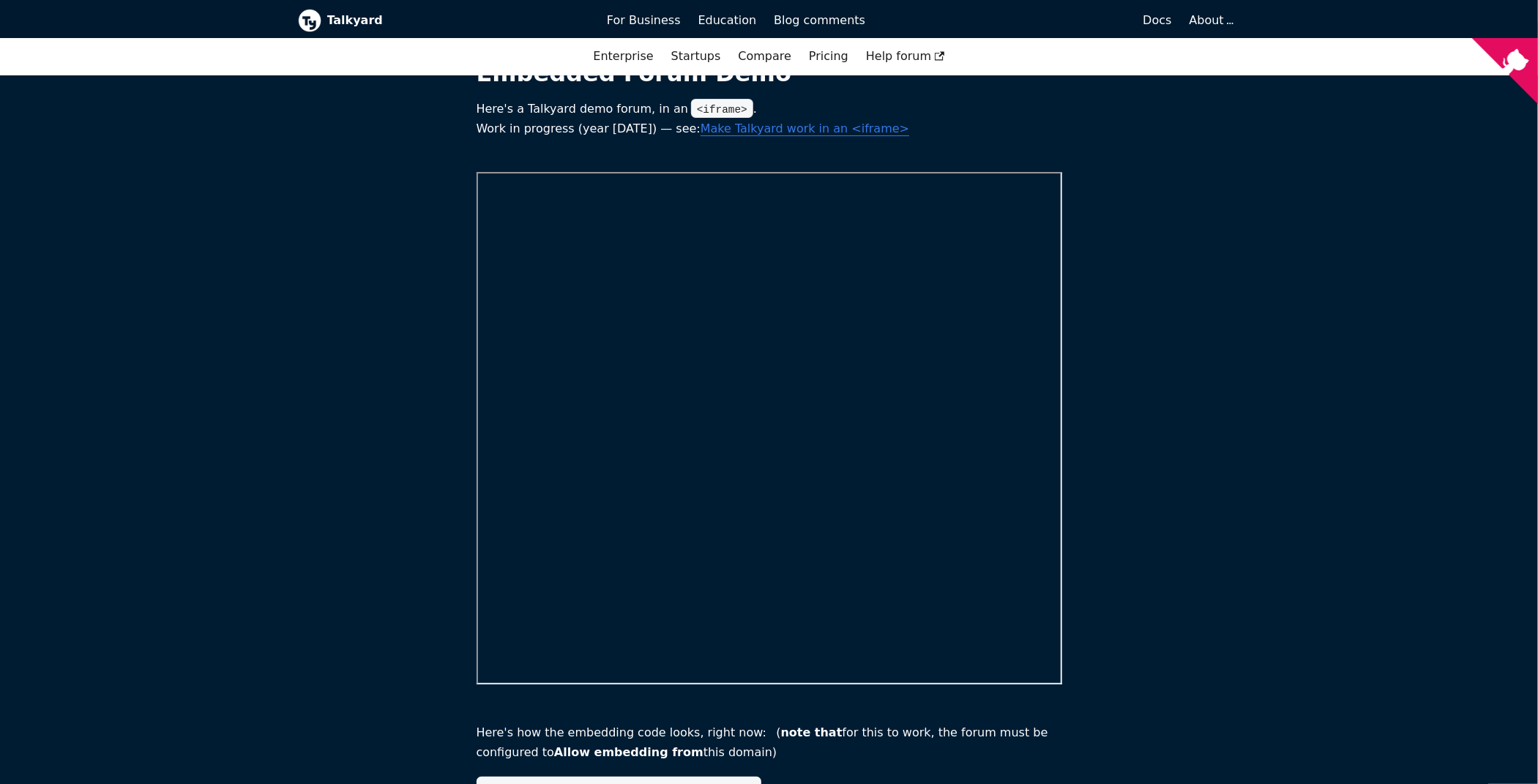
scroll to position [73, 0]
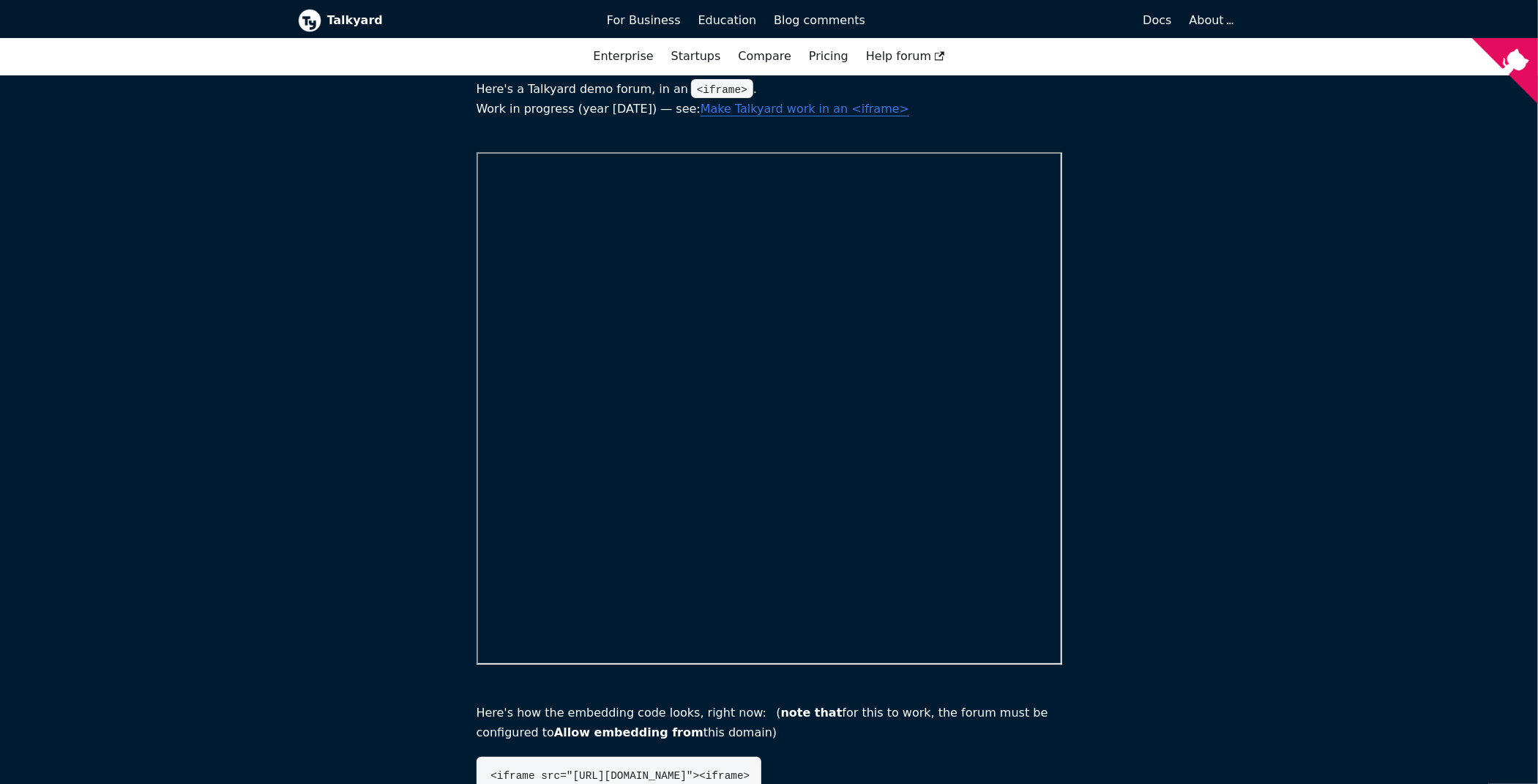
click at [1189, 428] on main "Embedded Forum Demo Here's a Talkyard demo forum, in an <iframe> . Work in prog…" at bounding box center [769, 546] width 1538 height 1088
click at [1350, 229] on main "Embedded Forum Demo Here's a Talkyard demo forum, in an <iframe> . Work in prog…" at bounding box center [769, 546] width 1538 height 1088
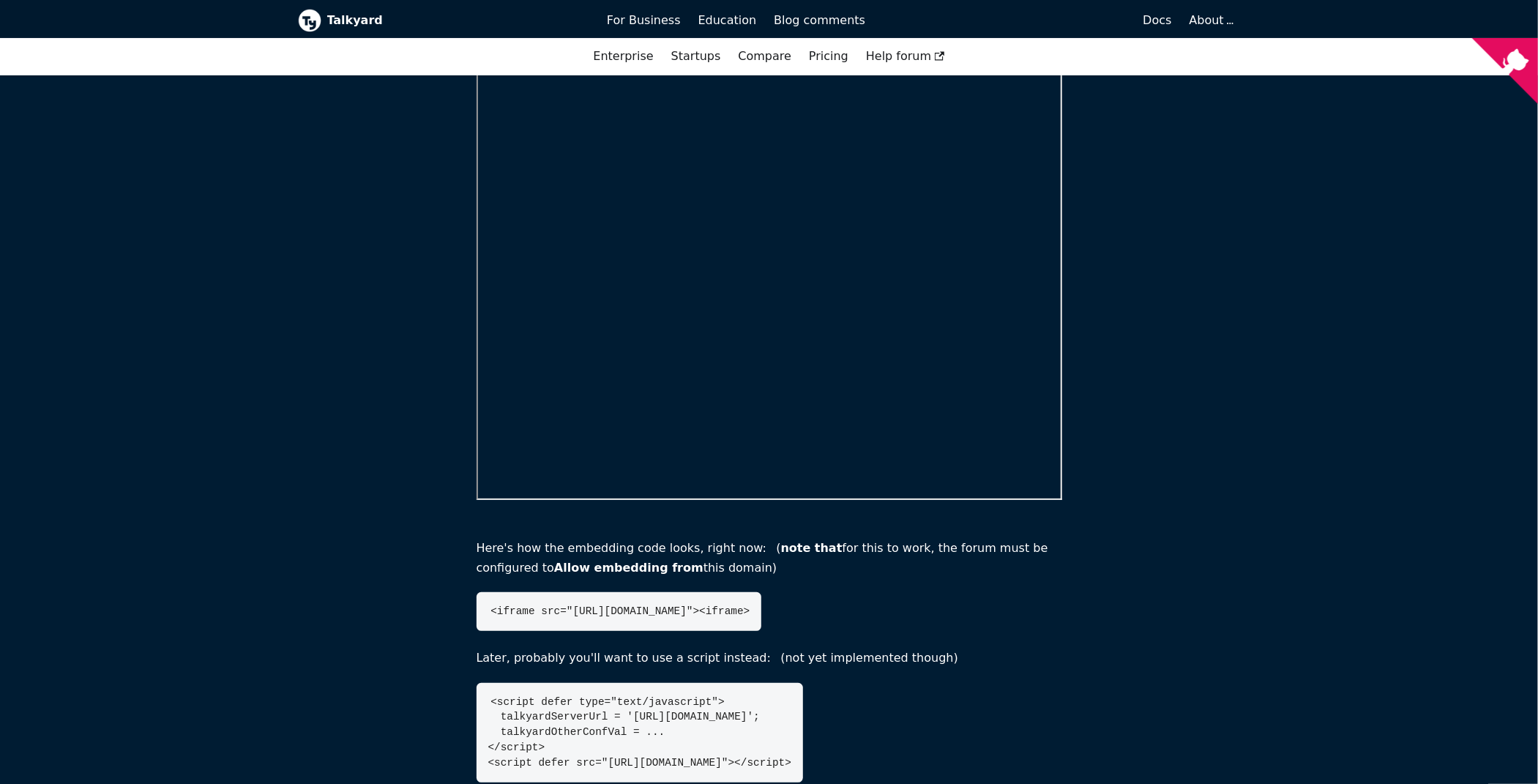
scroll to position [0, 0]
